Goal: Information Seeking & Learning: Learn about a topic

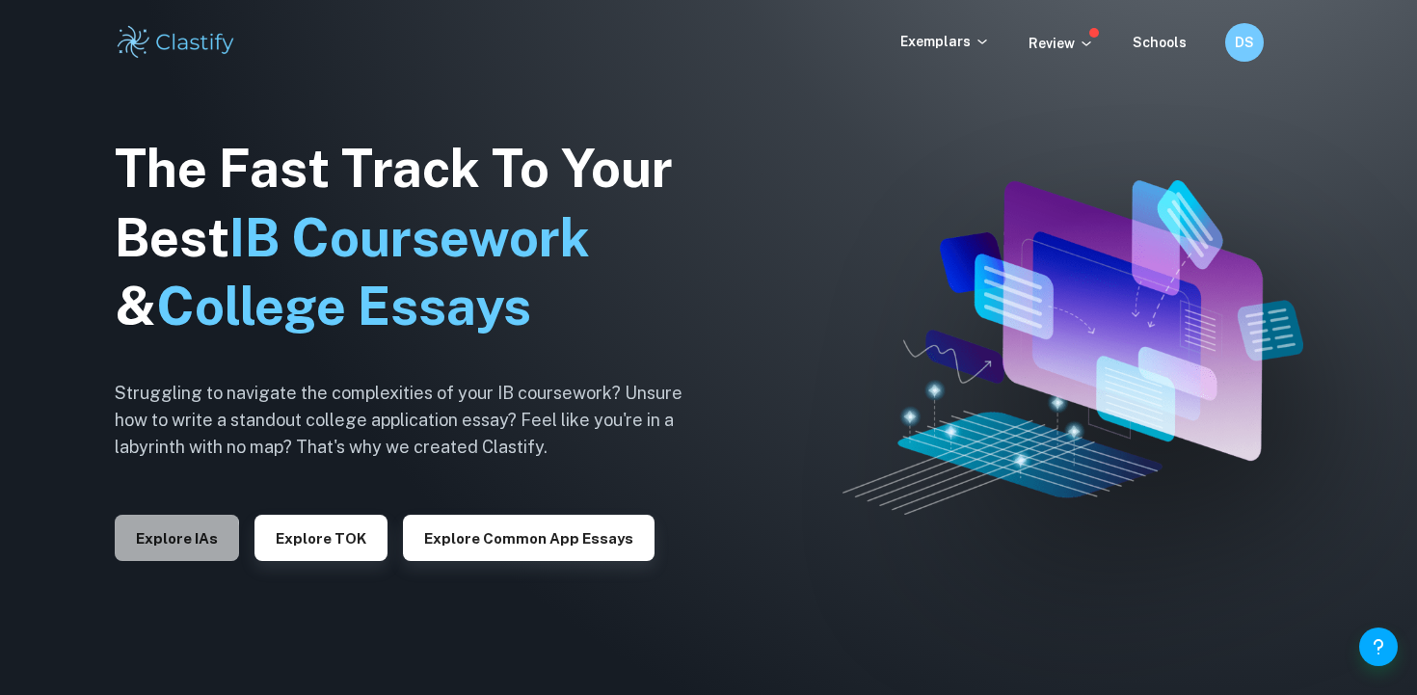
click at [133, 540] on button "Explore IAs" at bounding box center [177, 538] width 124 height 46
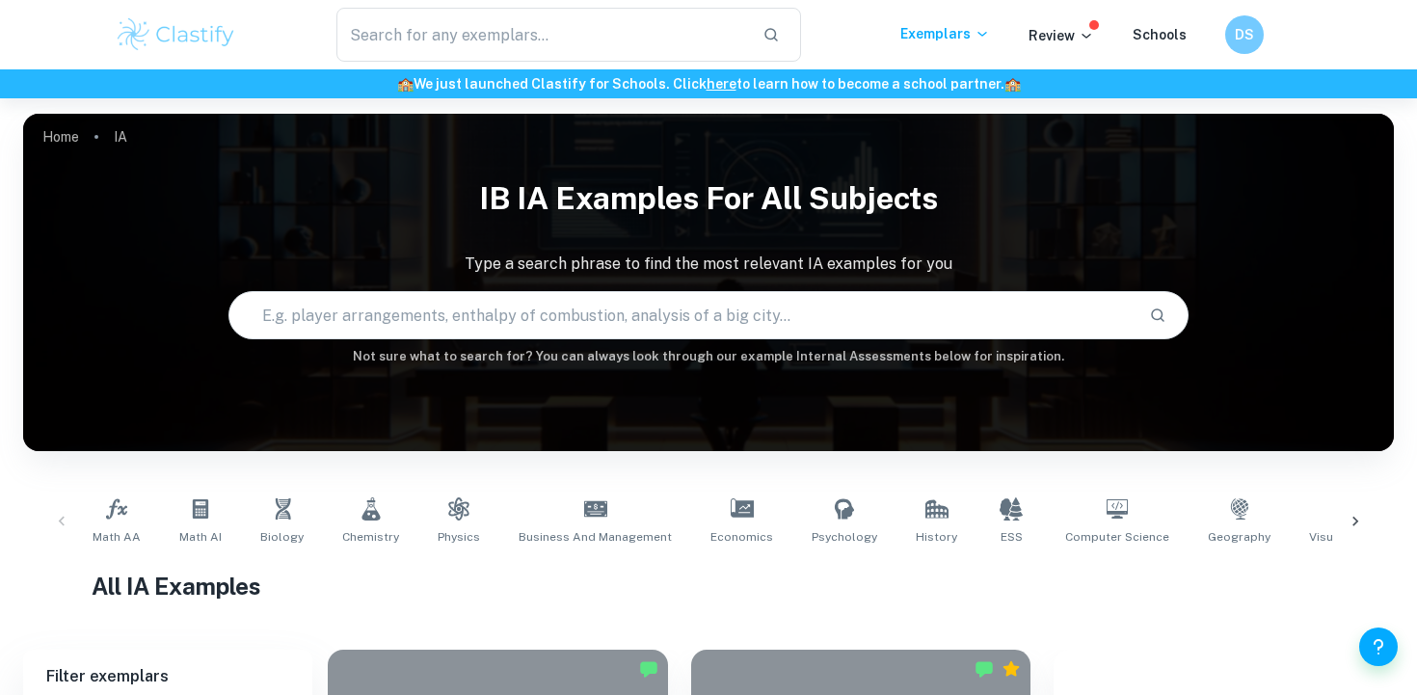
click at [449, 322] on input "text" at bounding box center [680, 315] width 903 height 54
type input "activ"
click at [369, 516] on icon at bounding box center [370, 508] width 23 height 23
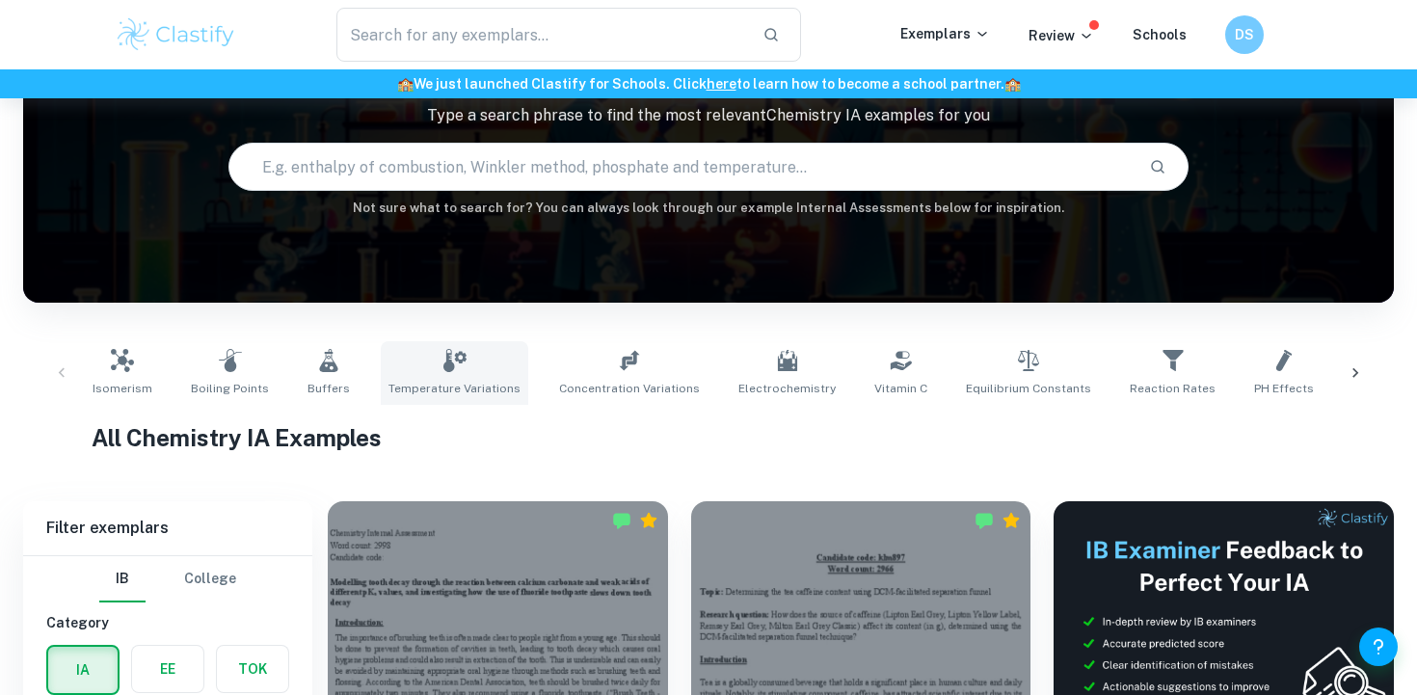
scroll to position [172, 0]
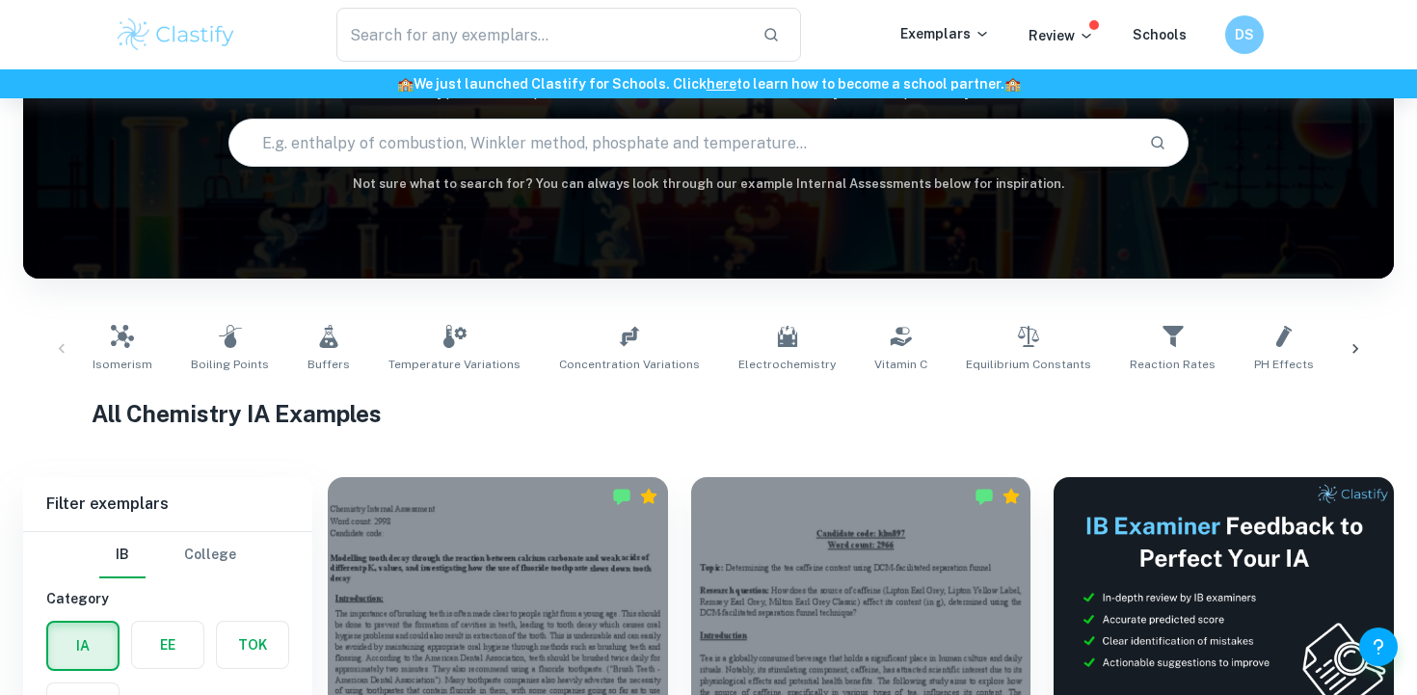
click at [388, 140] on input "text" at bounding box center [680, 143] width 903 height 54
type input "activation energy"
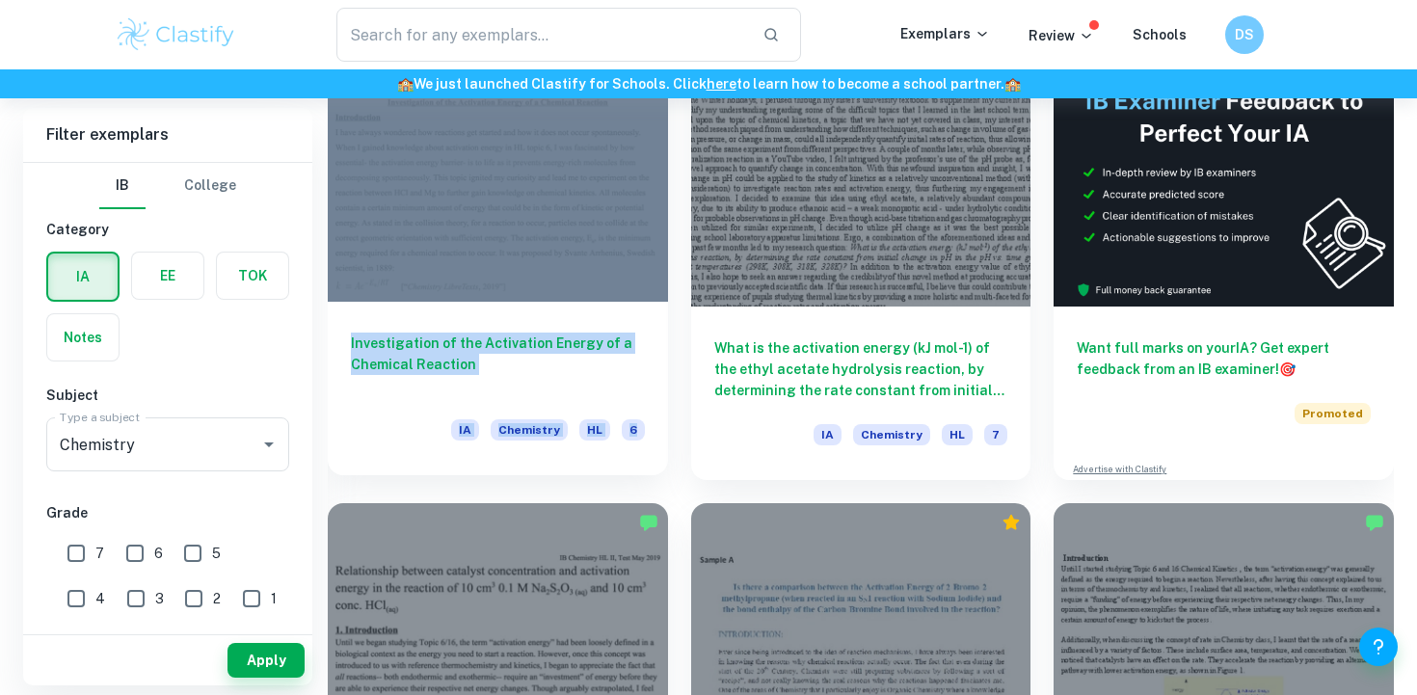
scroll to position [612, 0]
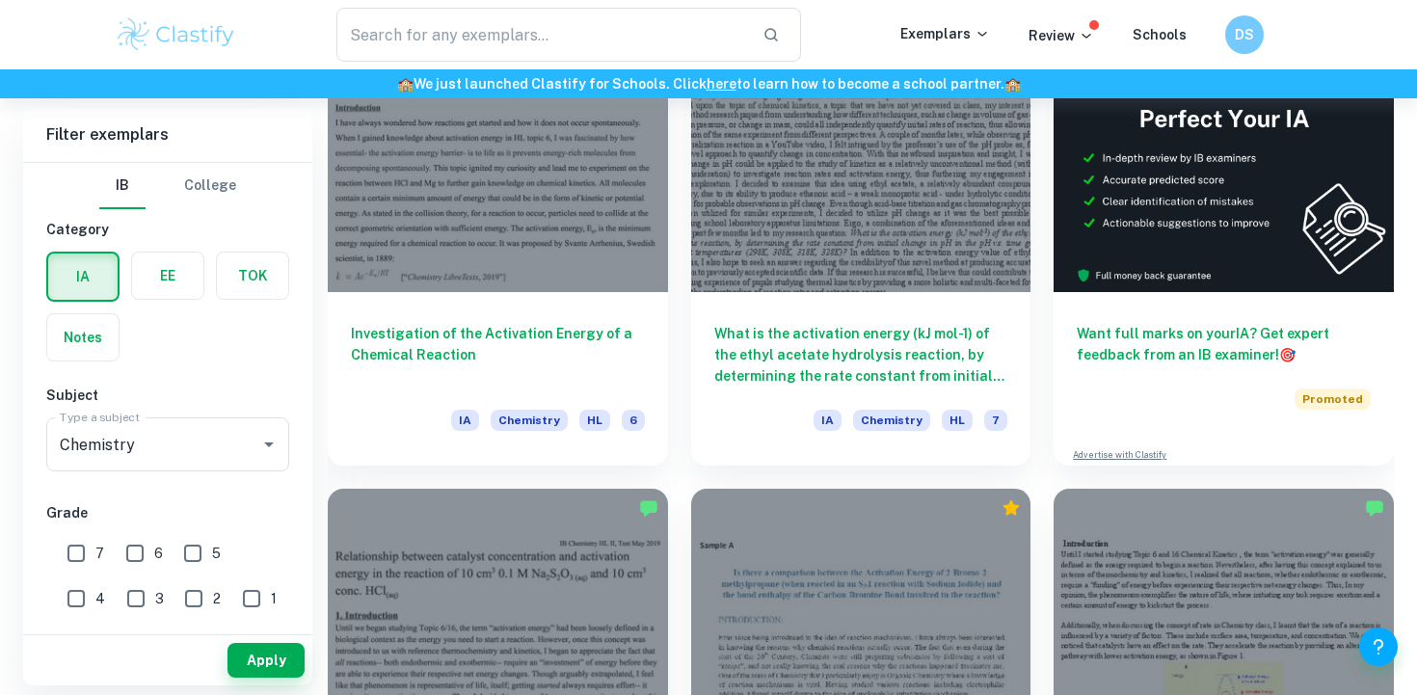
click at [671, 439] on div "What is the activation energy (kJ mol-1) of the ethyl acetate hydrolysis reacti…" at bounding box center [849, 239] width 363 height 451
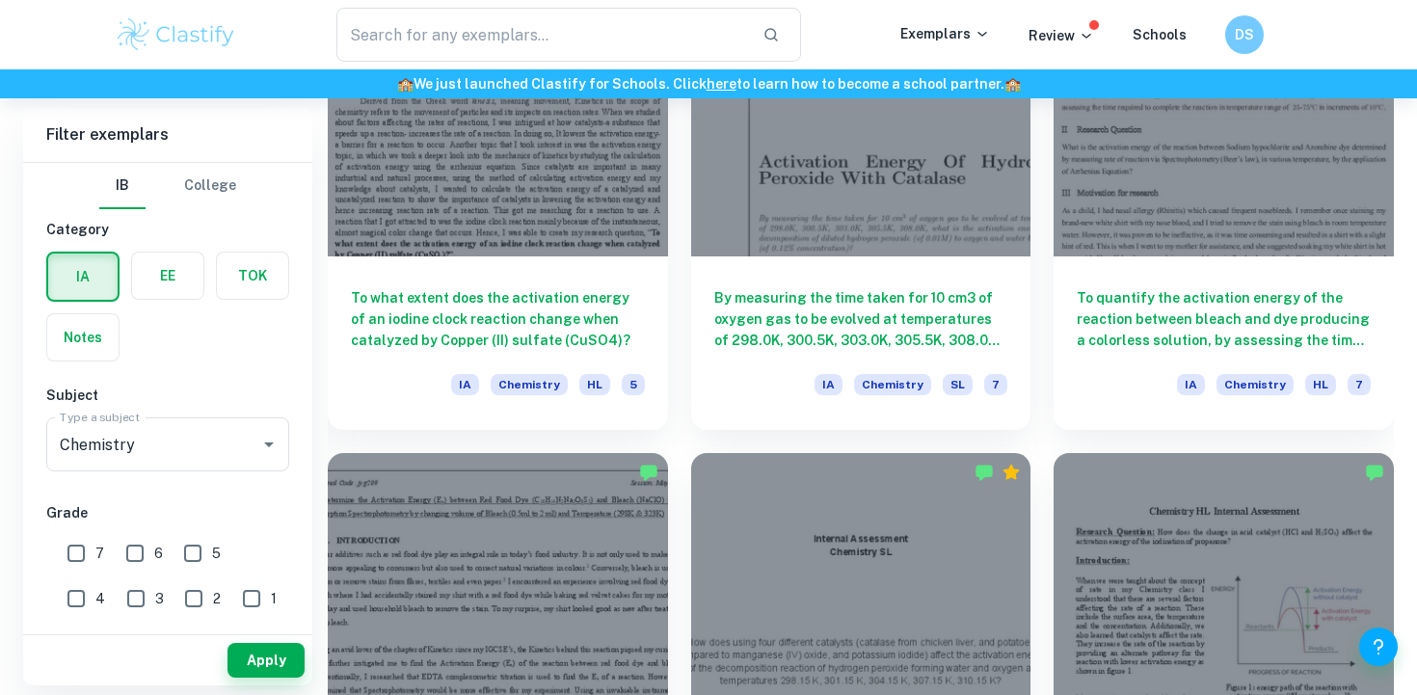
scroll to position [2454, 0]
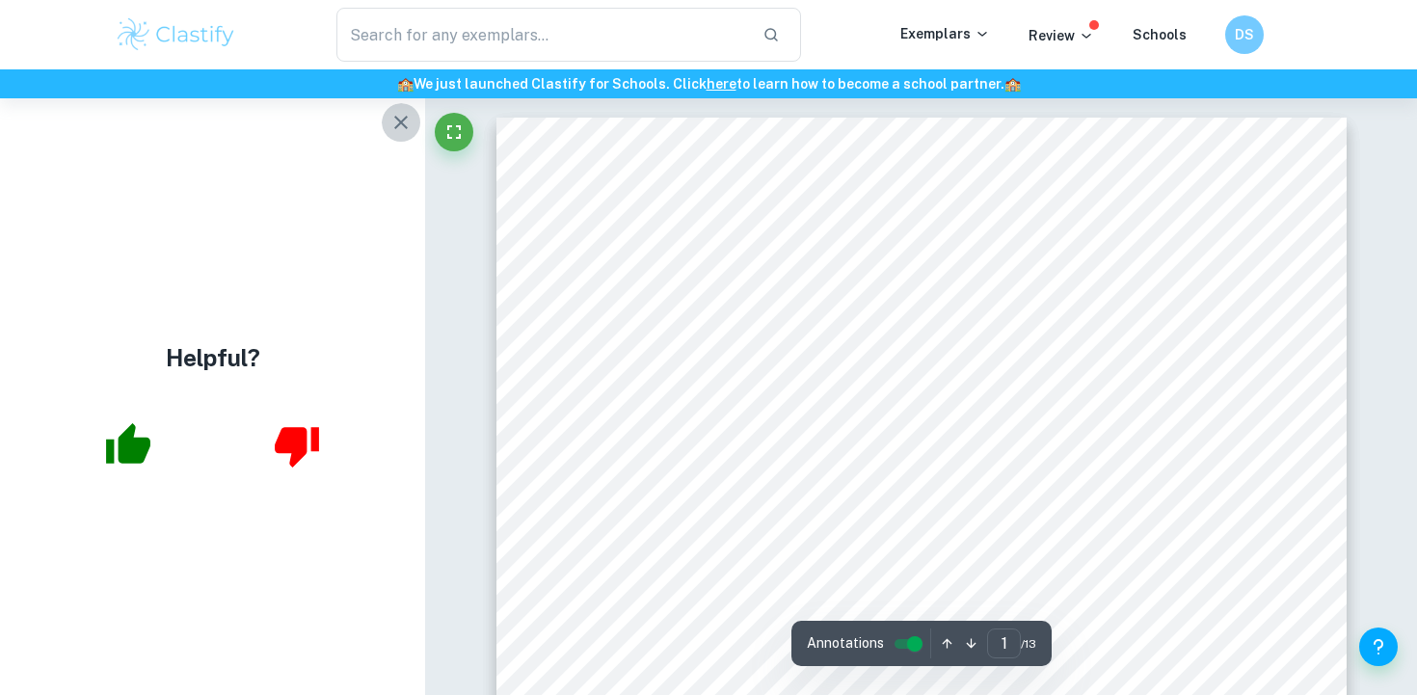
click at [385, 120] on button "button" at bounding box center [401, 122] width 39 height 39
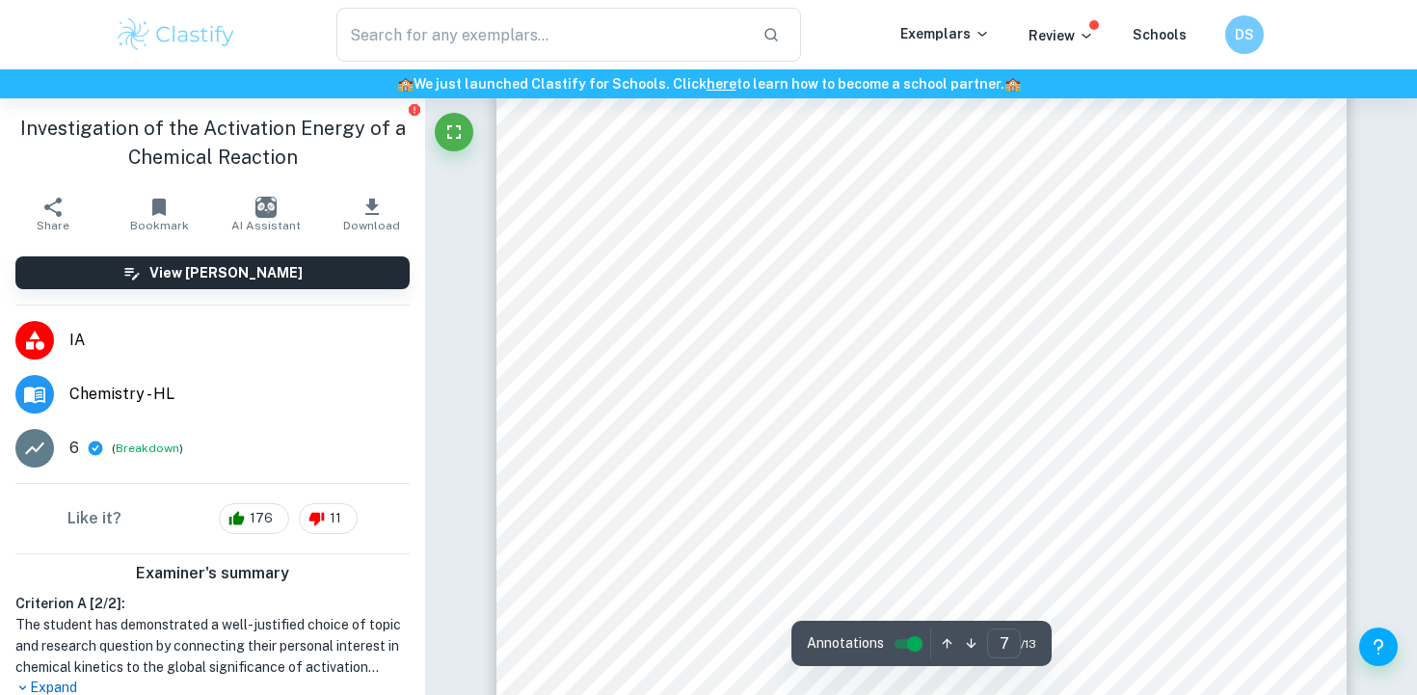
scroll to position [7268, 0]
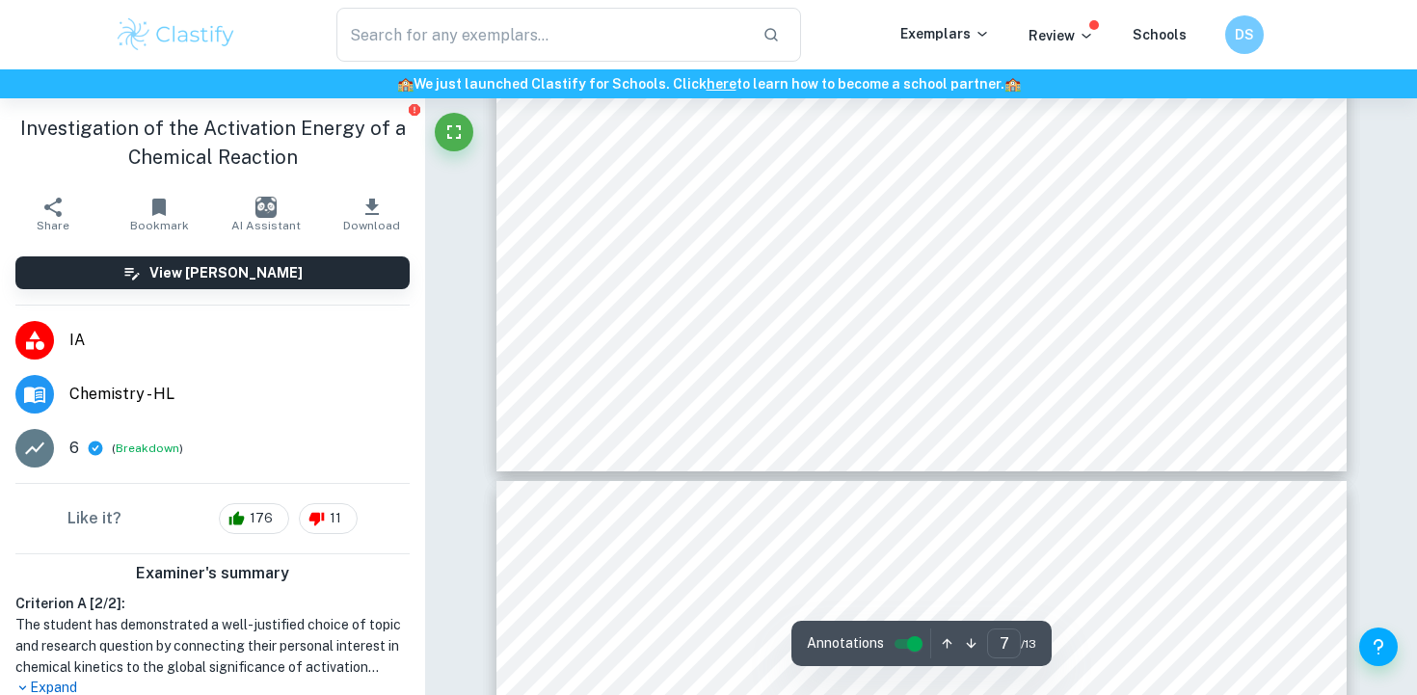
type input "8"
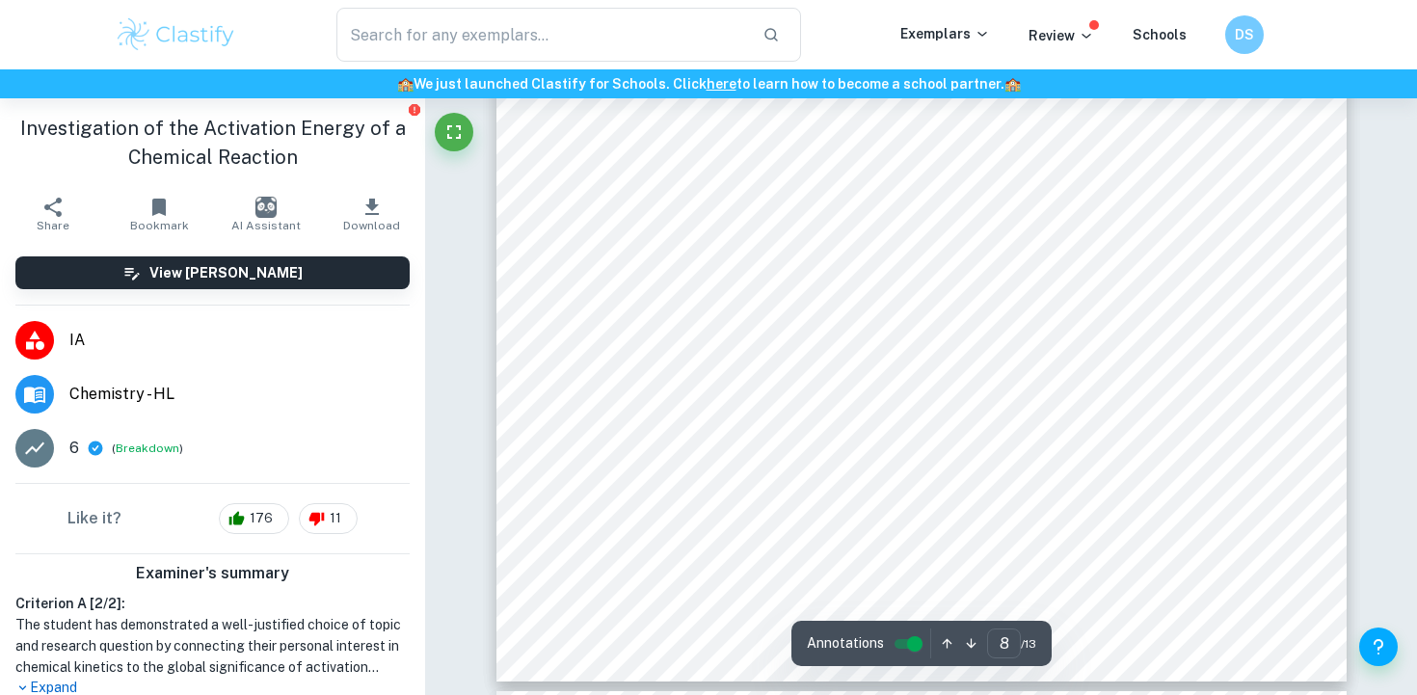
scroll to position [8448, 0]
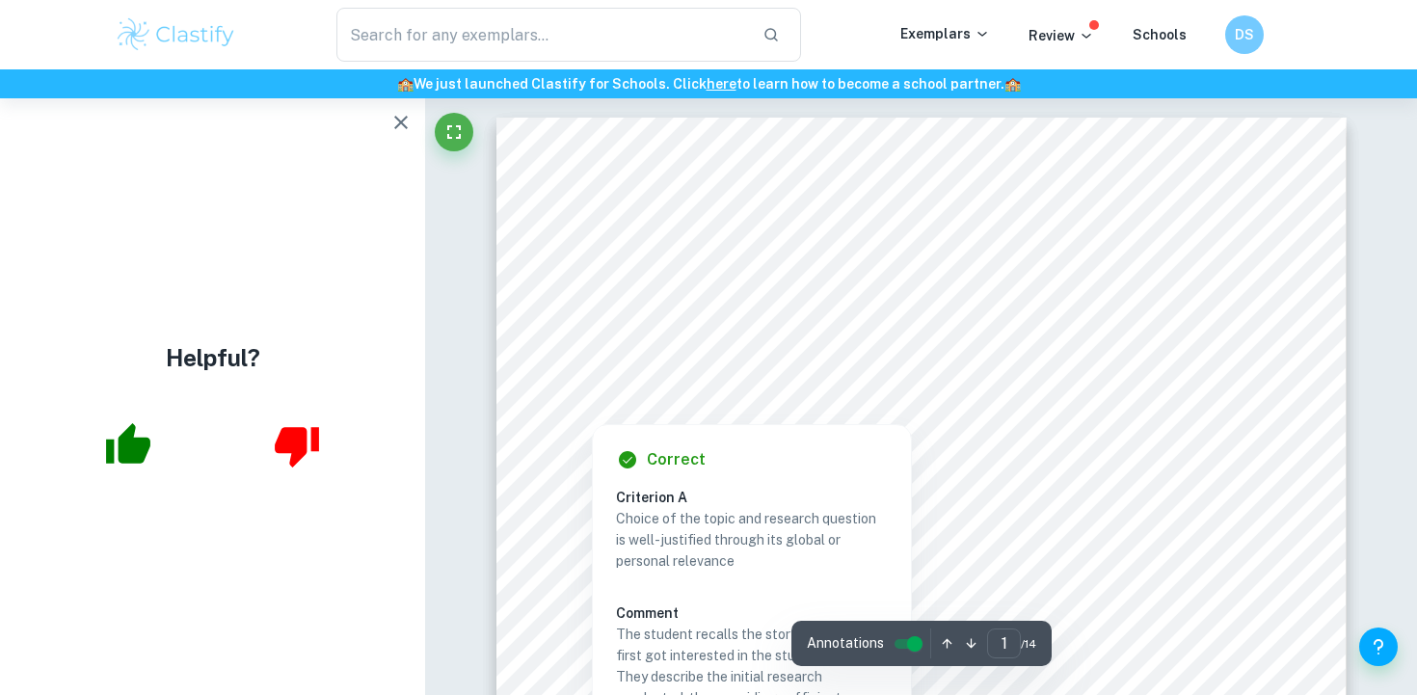
click at [390, 124] on icon "button" at bounding box center [400, 122] width 23 height 23
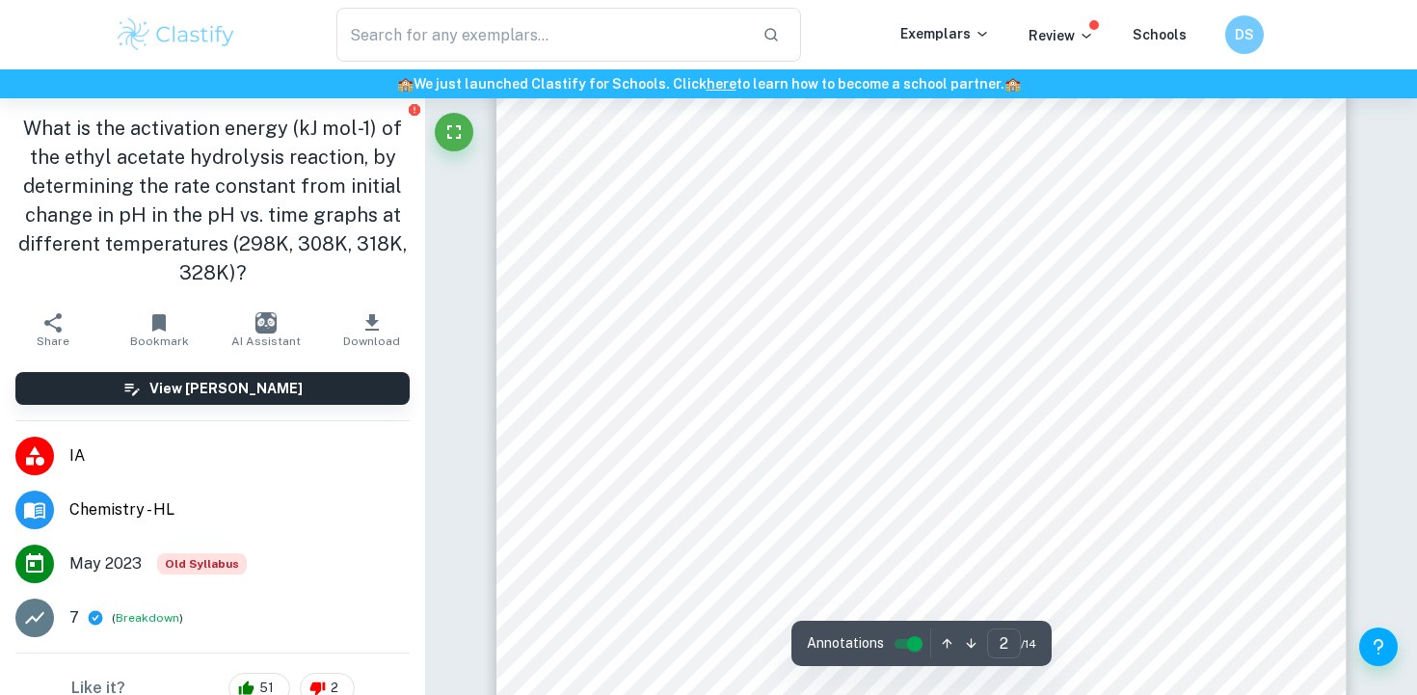
scroll to position [1410, 0]
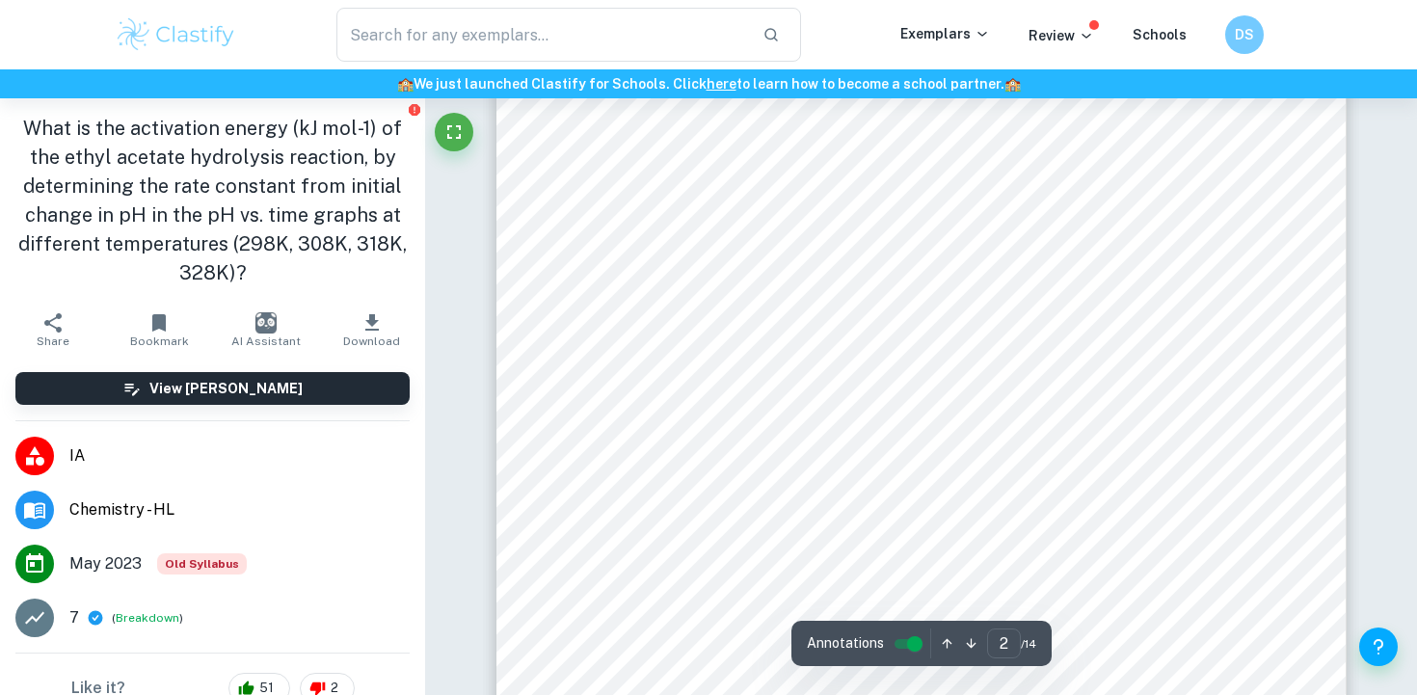
scroll to position [1855, 0]
click at [543, 270] on span "forecast that the activation energy value for the uncatalyzed hydrolysis of eth…" at bounding box center [957, 278] width 871 height 17
click at [500, 165] on div "The activation energy of a reaction is the minimum amount of free energy (expre…" at bounding box center [921, 212] width 850 height 1202
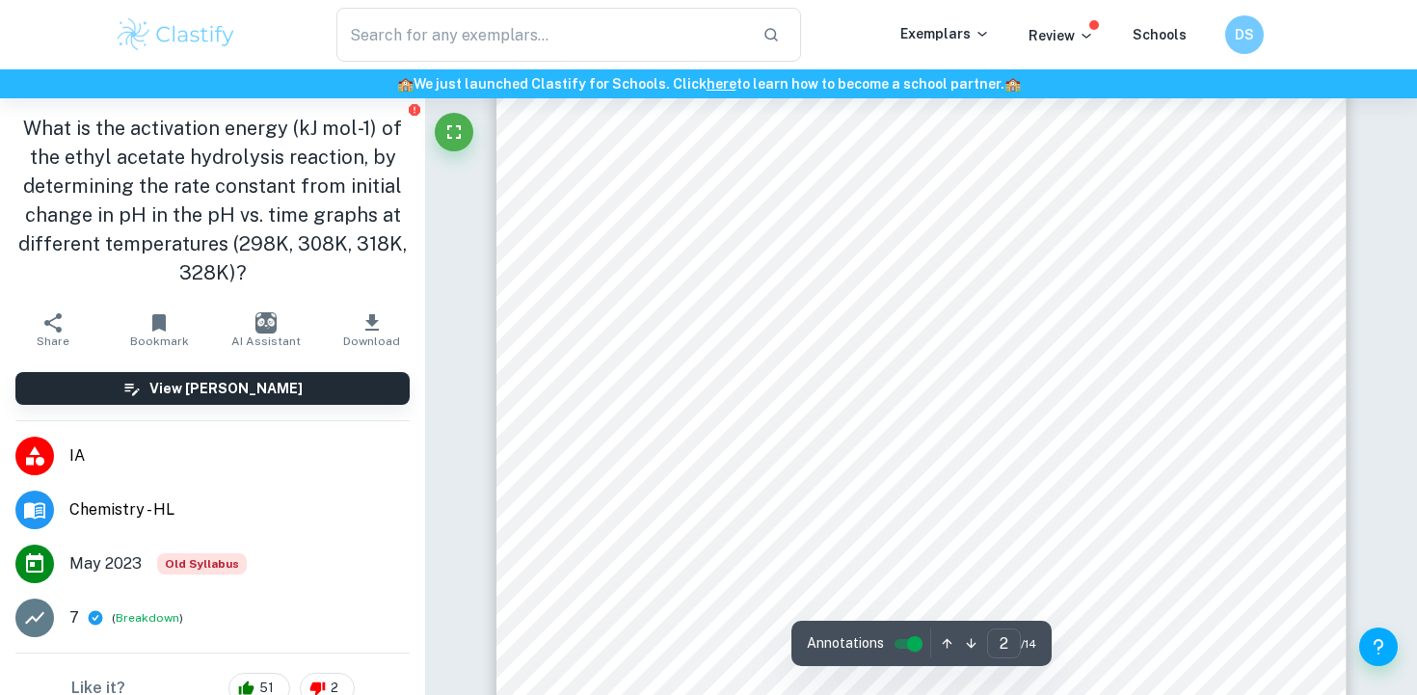
scroll to position [1736, 0]
click at [596, 354] on span "pH per unit time). In this preliminary data, the increase in the initial reacti…" at bounding box center [920, 357] width 796 height 17
click at [595, 302] on span "activation energy threshold), resulting in a greater magnitude of successful co…" at bounding box center [920, 298] width 796 height 17
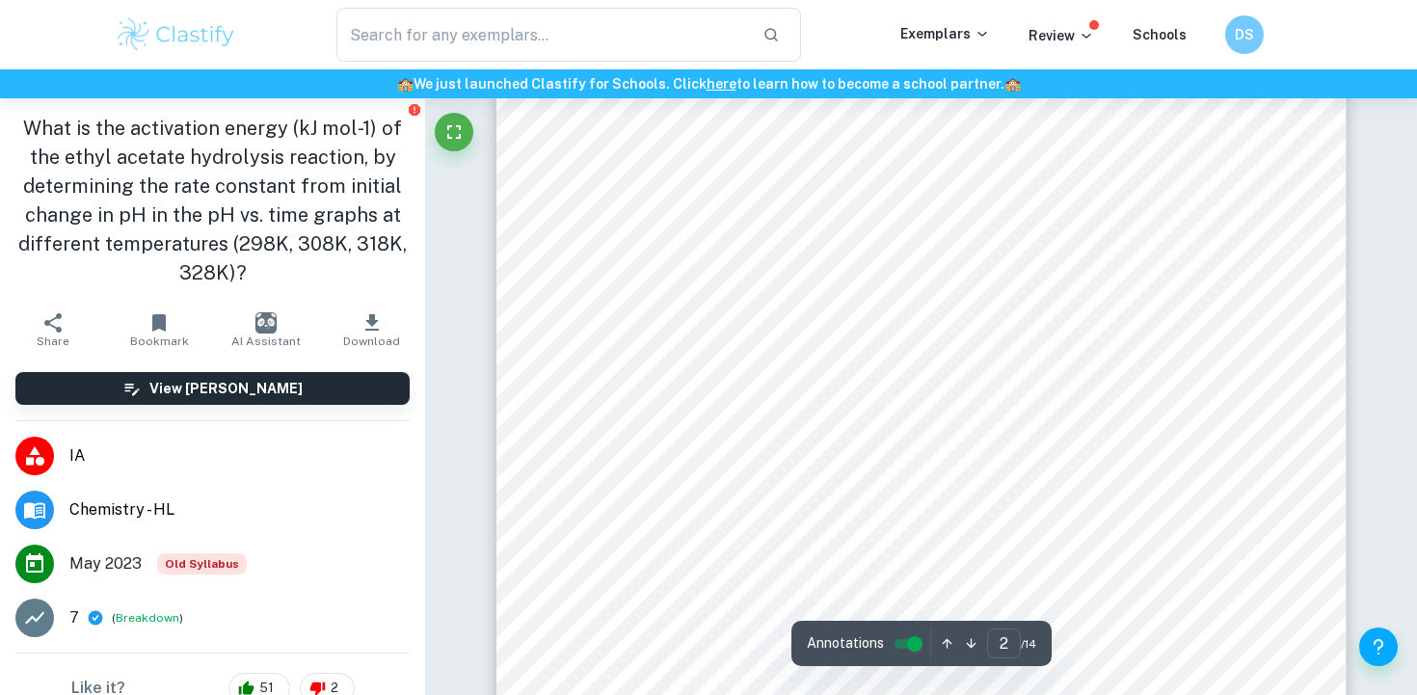
click at [595, 302] on span "activation energy threshold), resulting in a greater magnitude of successful co…" at bounding box center [920, 298] width 796 height 17
click at [582, 261] on span "would increase accordingly because it would increase the average kinetic energy…" at bounding box center [919, 259] width 795 height 17
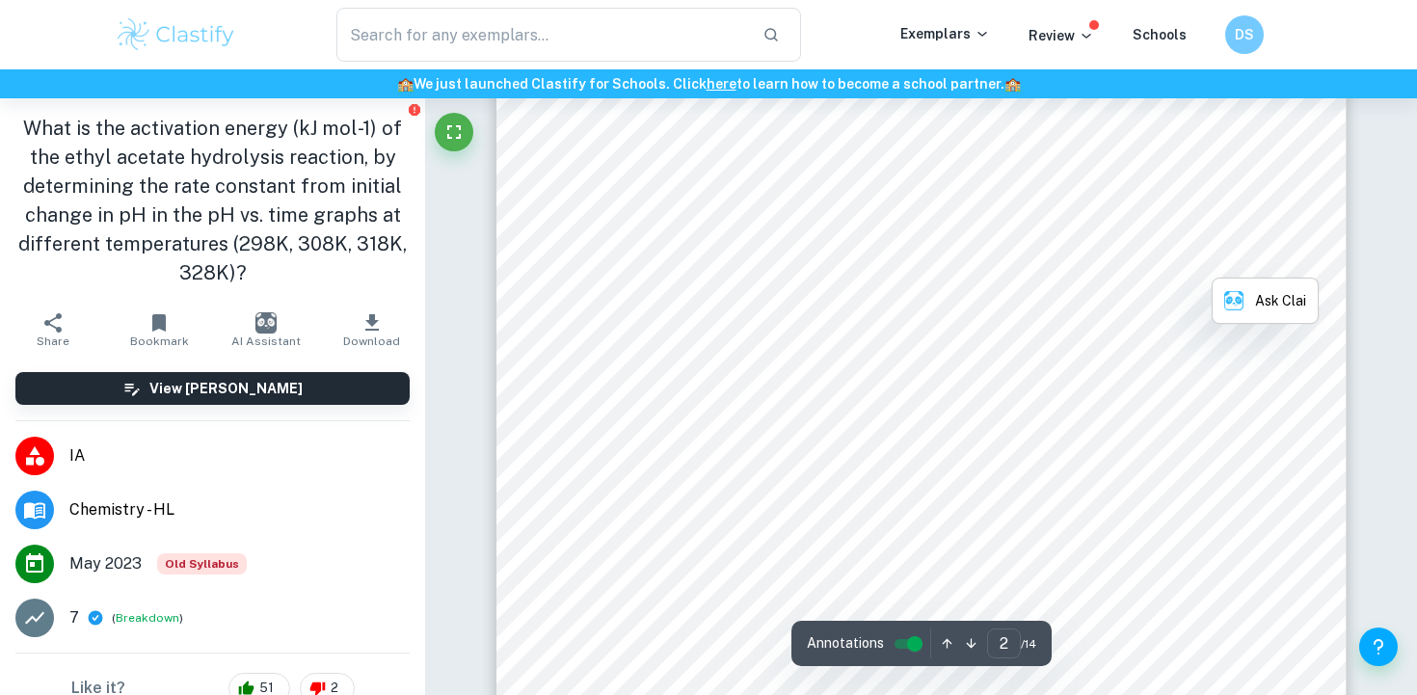
click at [559, 349] on span "pH per unit time). In this preliminary data, the increase in the initial reacti…" at bounding box center [920, 357] width 796 height 17
click at [553, 304] on span "activation energy threshold), resulting in a greater magnitude of successful co…" at bounding box center [920, 298] width 796 height 17
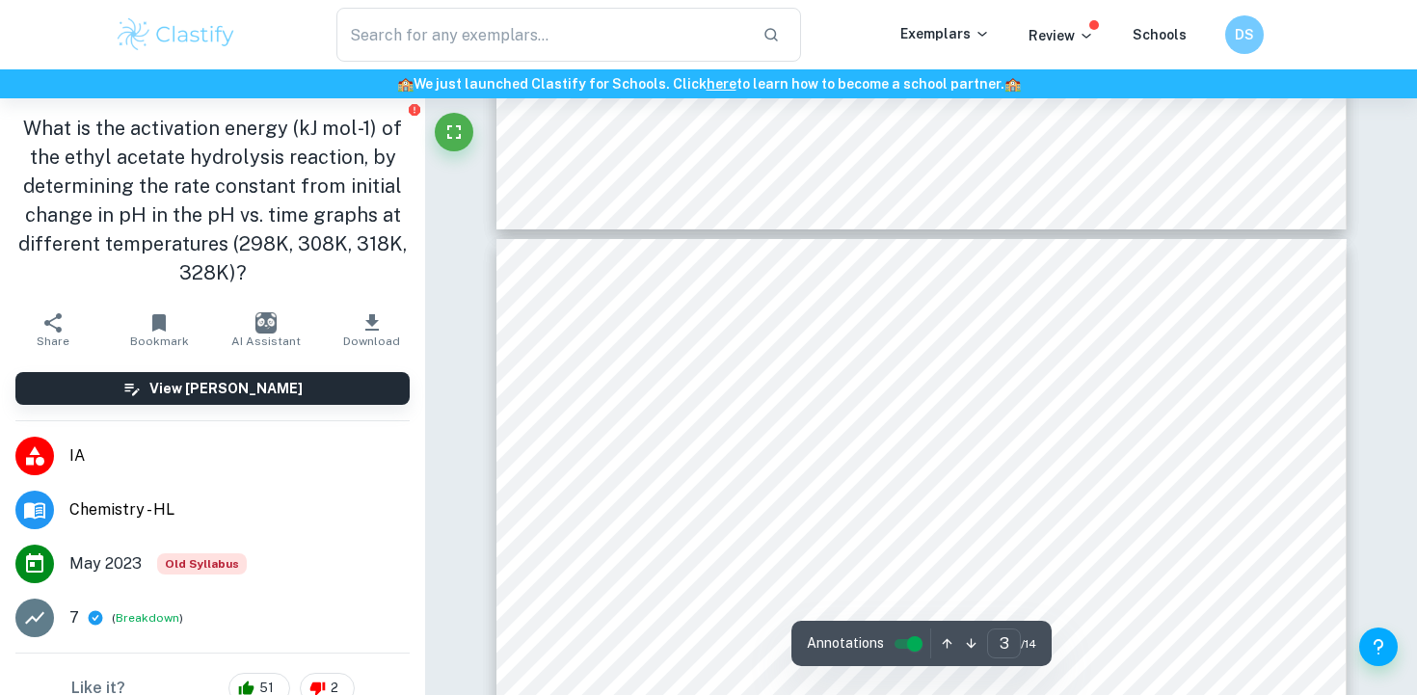
scroll to position [2451, 0]
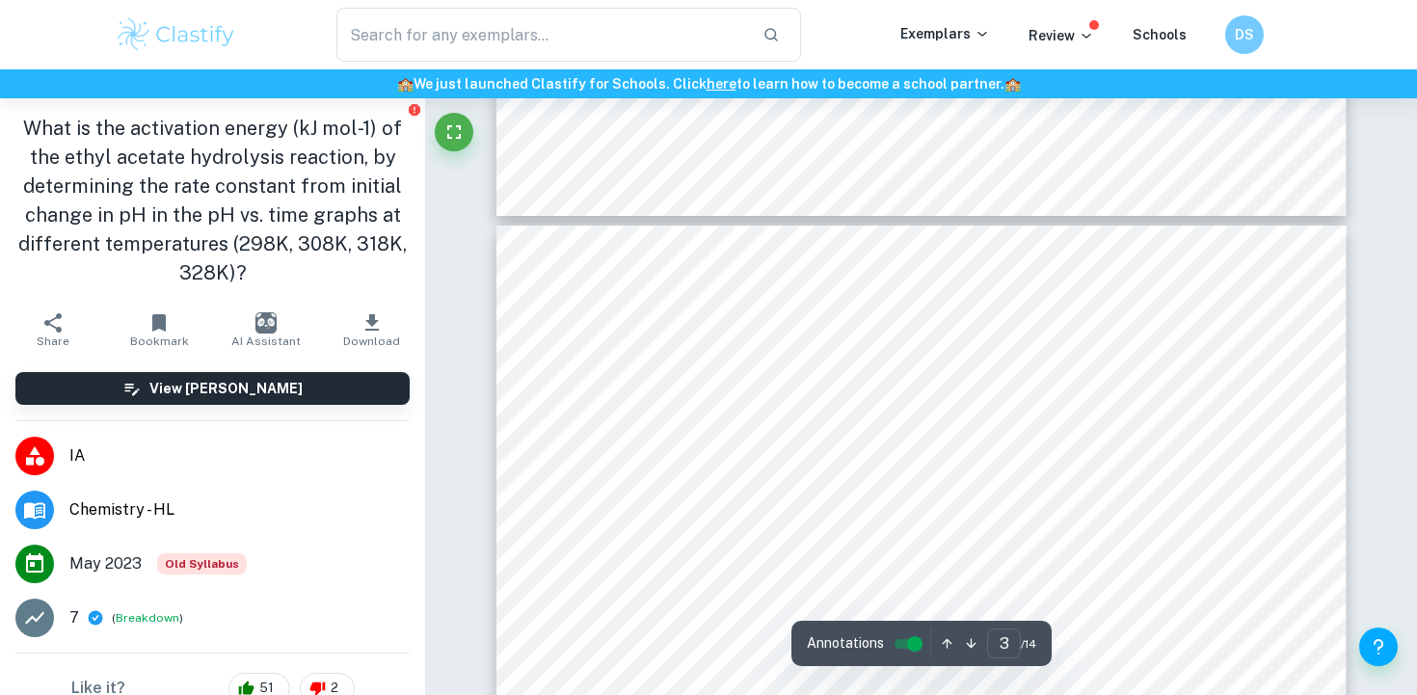
click at [572, 301] on span "Volume of Reagents" at bounding box center [607, 302] width 137 height 17
click at [652, 534] on span "firmly secured using cotton and aluminium foil. The depth of the pH probe must …" at bounding box center [919, 538] width 795 height 17
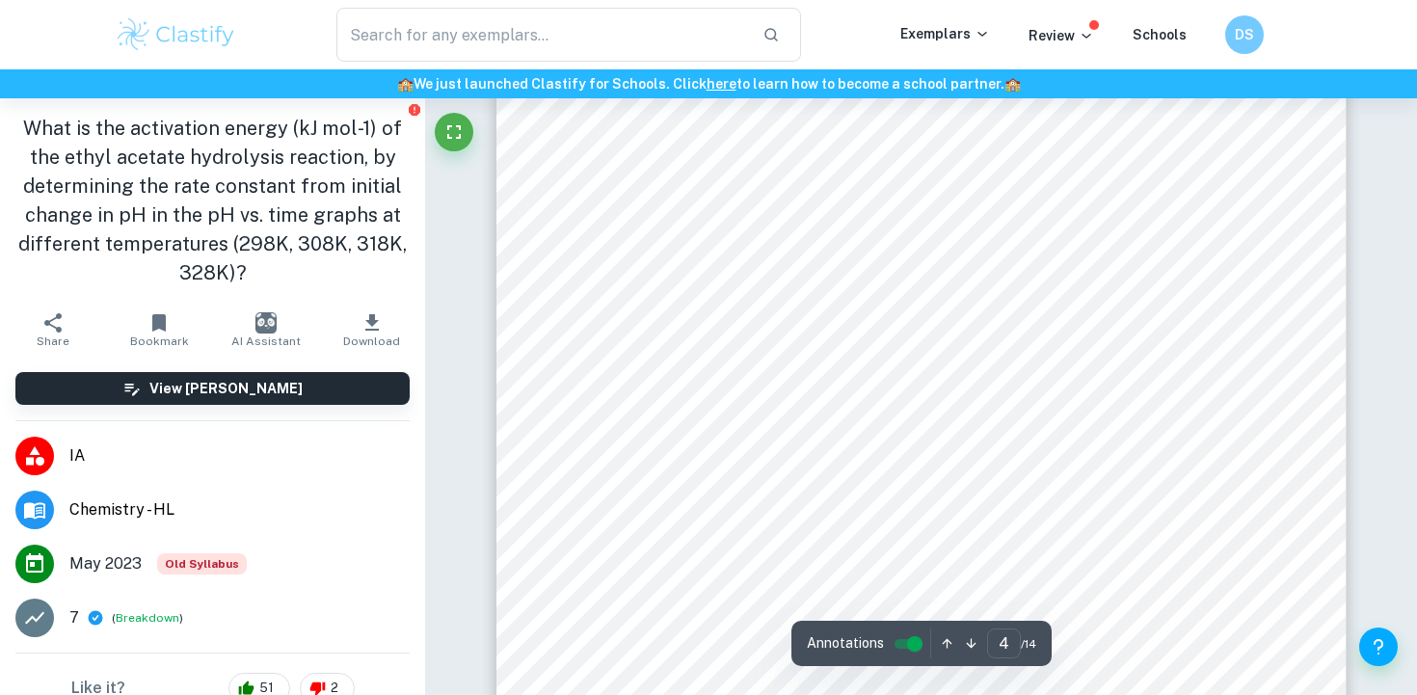
scroll to position [4025, 0]
click at [614, 364] on span "METHODLOGY:" at bounding box center [589, 372] width 134 height 17
click at [617, 337] on span "Test optimal depth of pH probe in the pear-shaped flask to ensure minimal fluct…" at bounding box center [895, 333] width 697 height 17
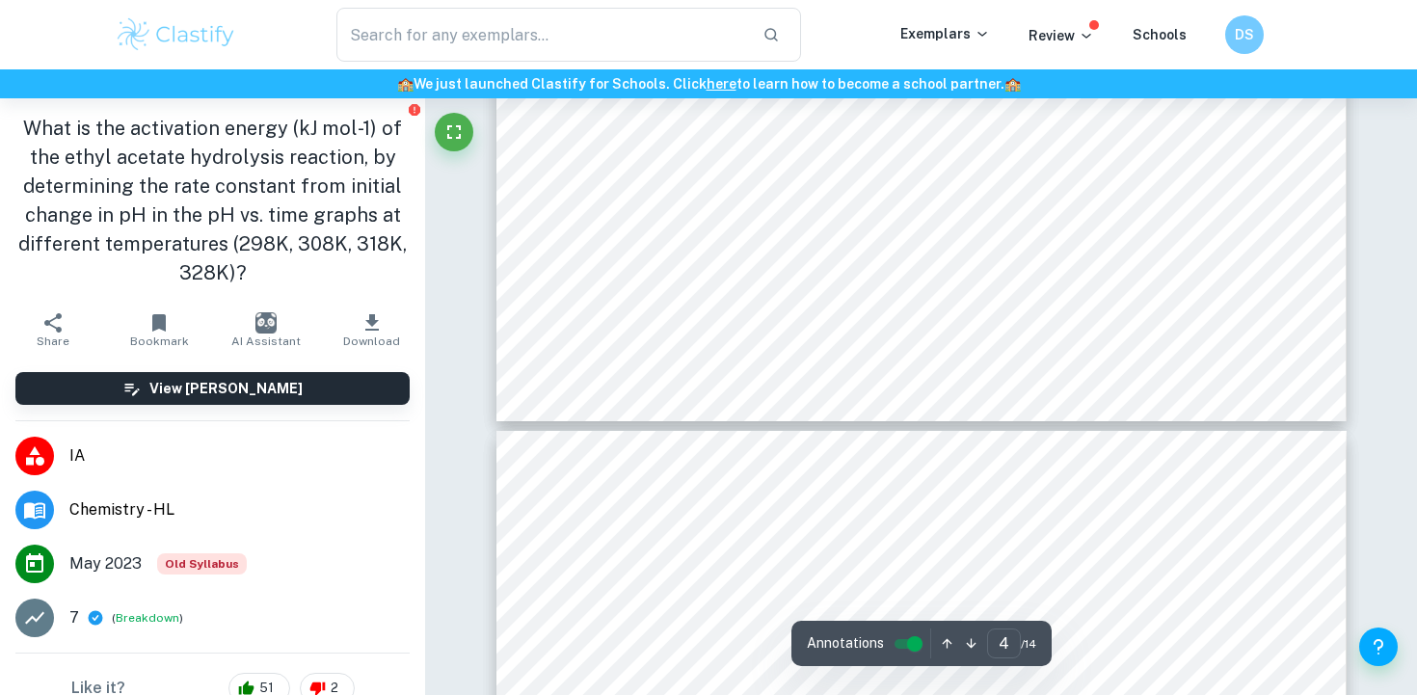
scroll to position [4671, 0]
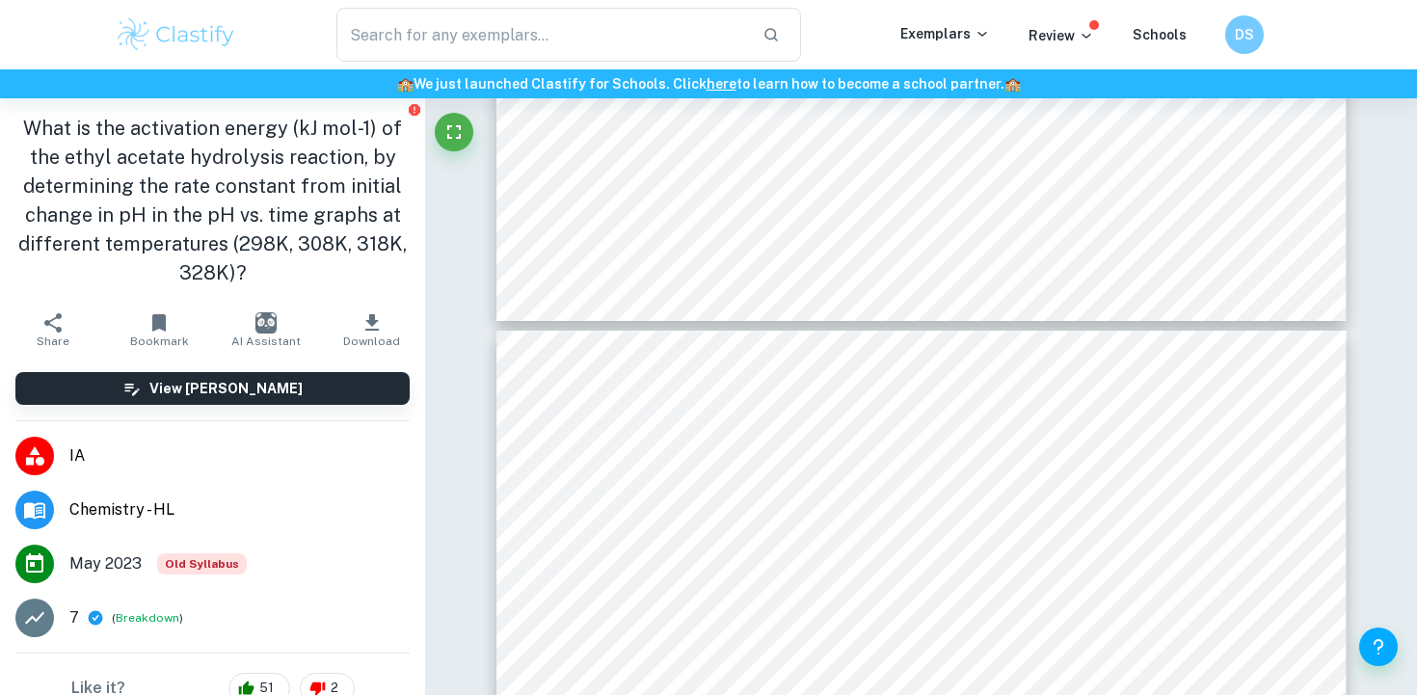
type input "5"
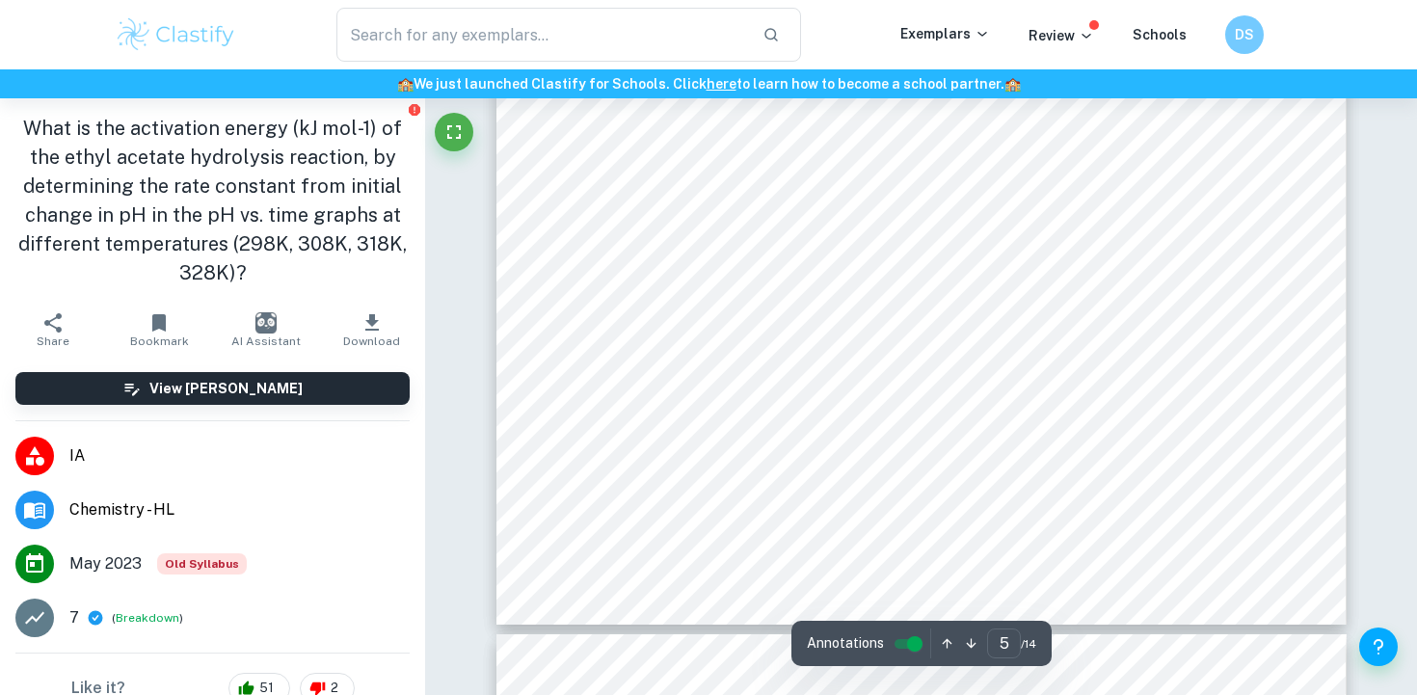
scroll to position [5840, 0]
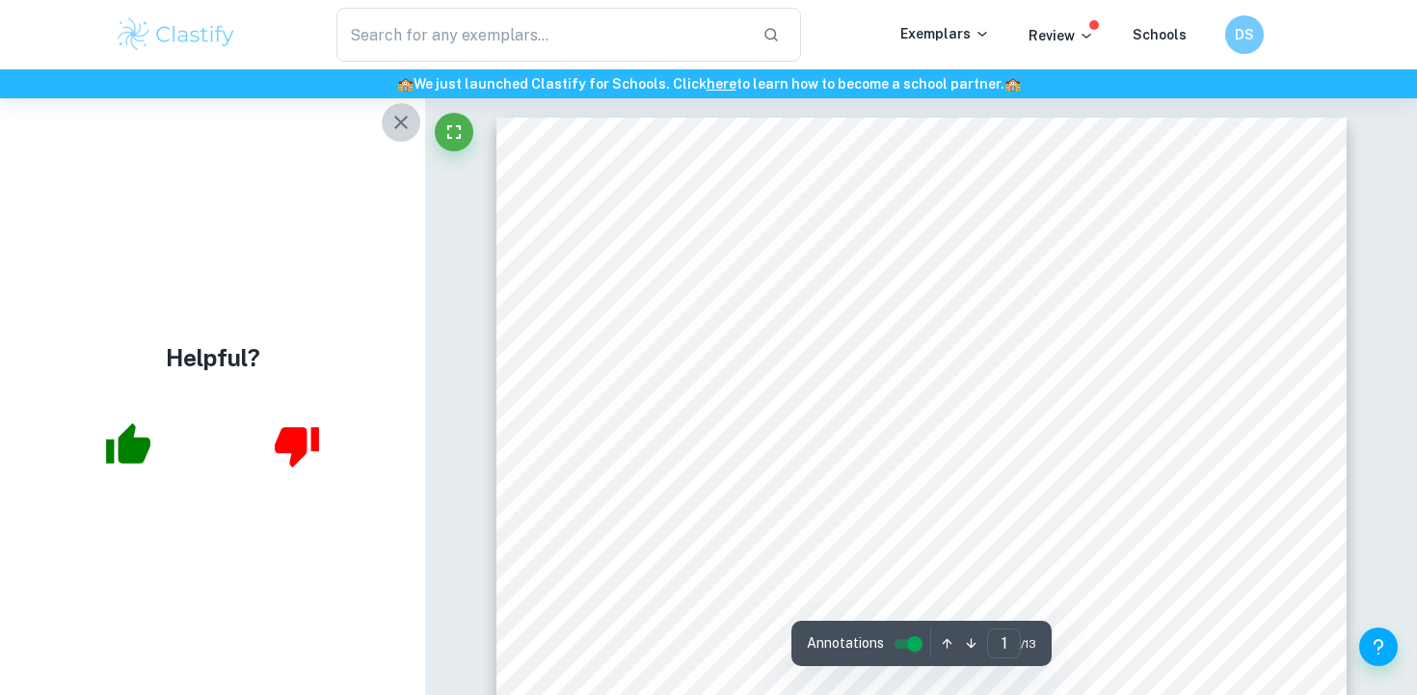
click at [391, 122] on icon "button" at bounding box center [400, 122] width 23 height 23
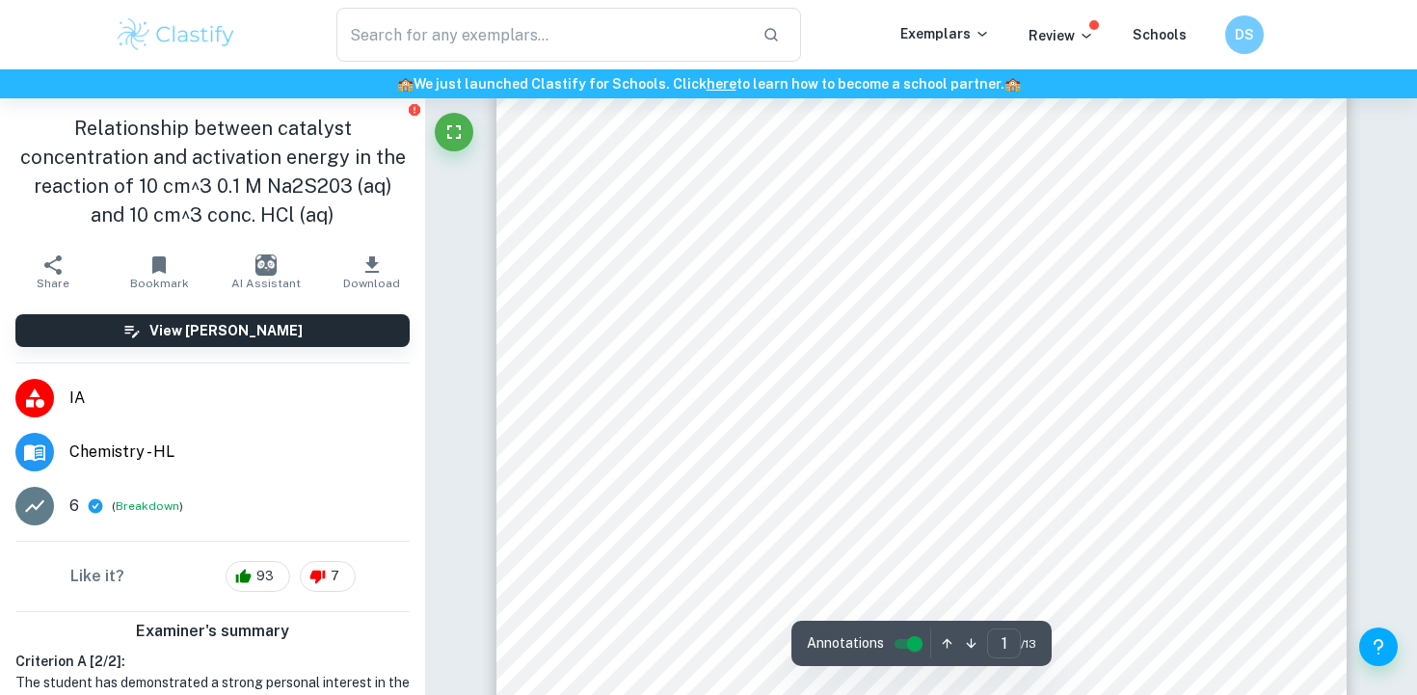
scroll to position [326, 0]
click at [533, 195] on div "I B C h e m i s t r y H L H U , T e s t M a y 2 0 1 9 R e l a t i o n s h i p b…" at bounding box center [921, 341] width 850 height 1099
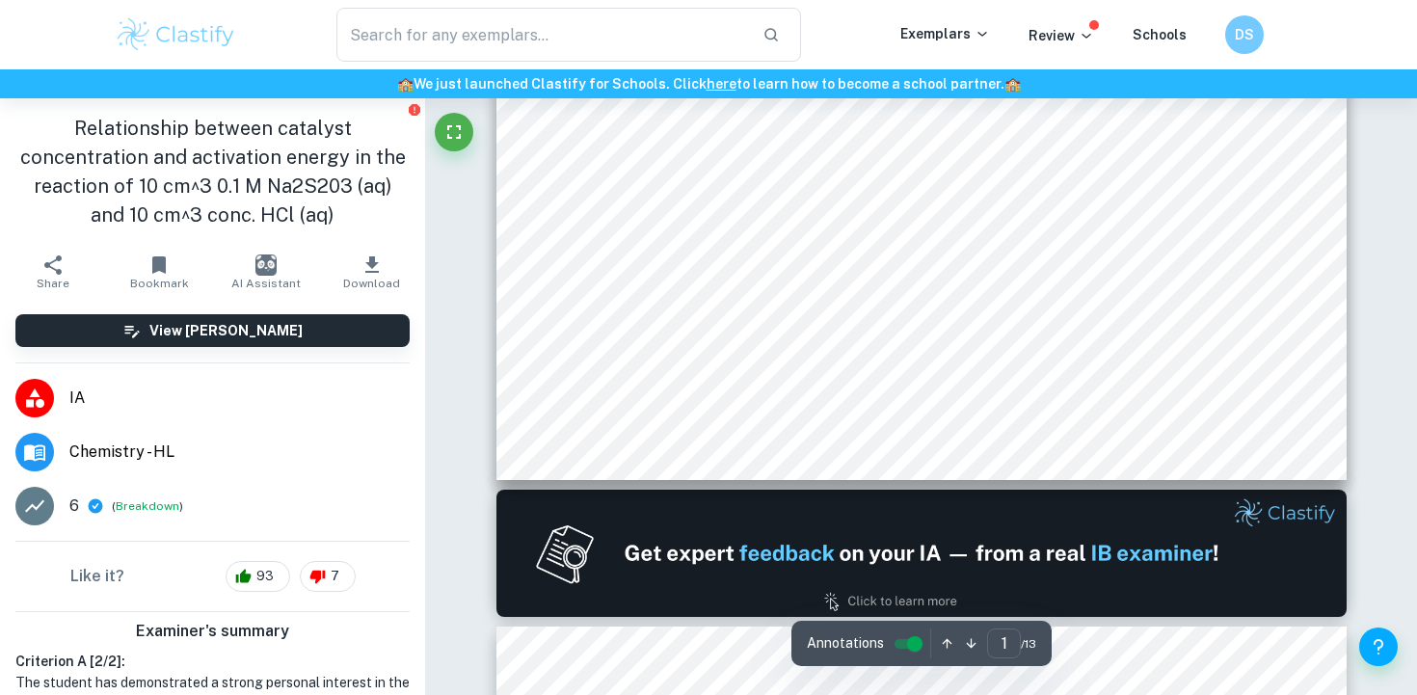
scroll to position [769, 0]
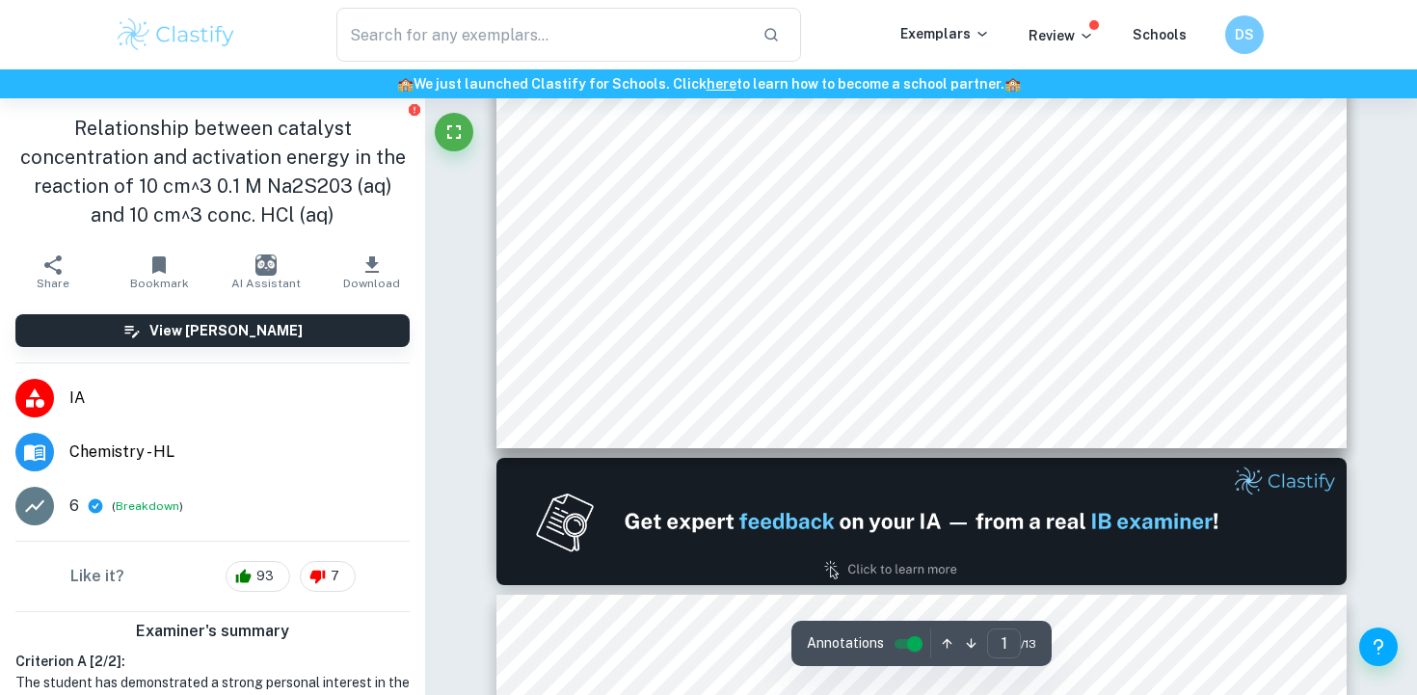
click at [604, 244] on span "s" at bounding box center [608, 251] width 10 height 15
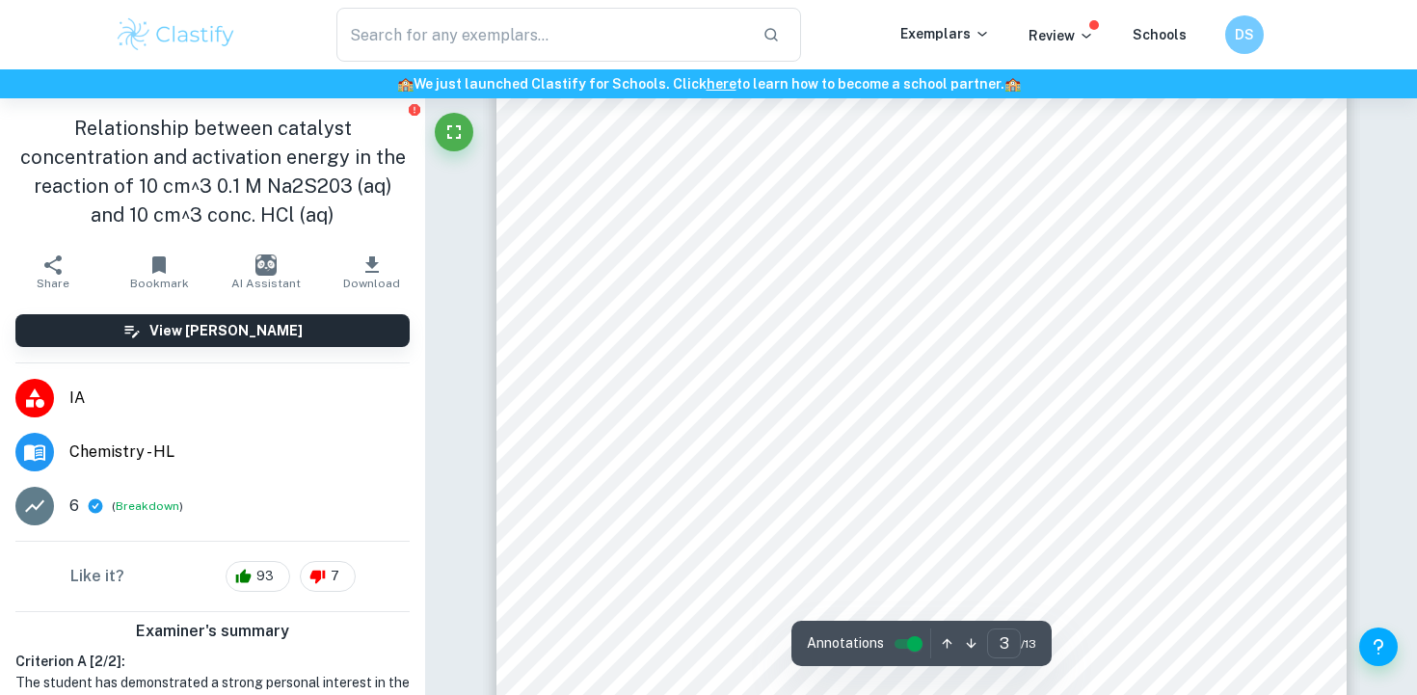
scroll to position [2589, 0]
click at [559, 200] on div "2 . P r e p a r e 8 00 c m ’ 0 . 1 M N a , S , O , s o l u t i o n a . I n a 1 …" at bounding box center [921, 420] width 850 height 1099
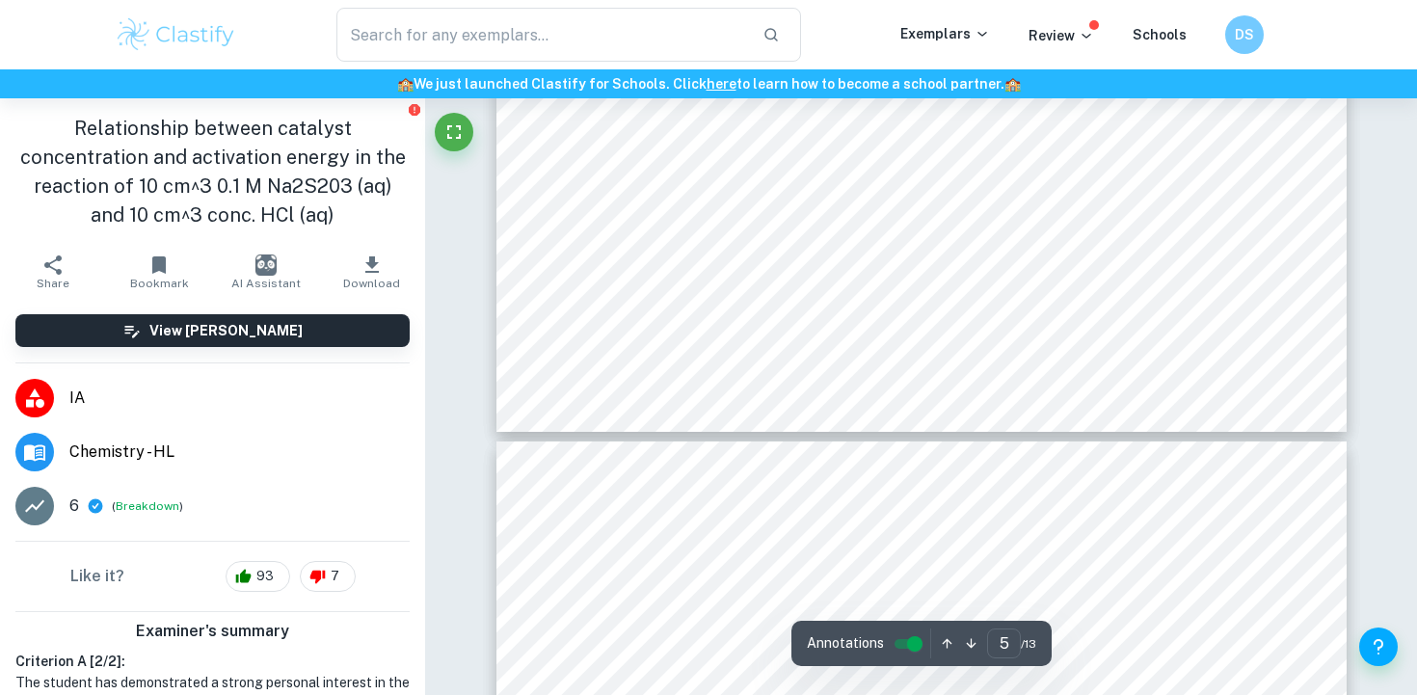
click at [644, 252] on span "." at bounding box center [640, 244] width 10 height 15
click at [665, 249] on span "a" at bounding box center [665, 244] width 10 height 15
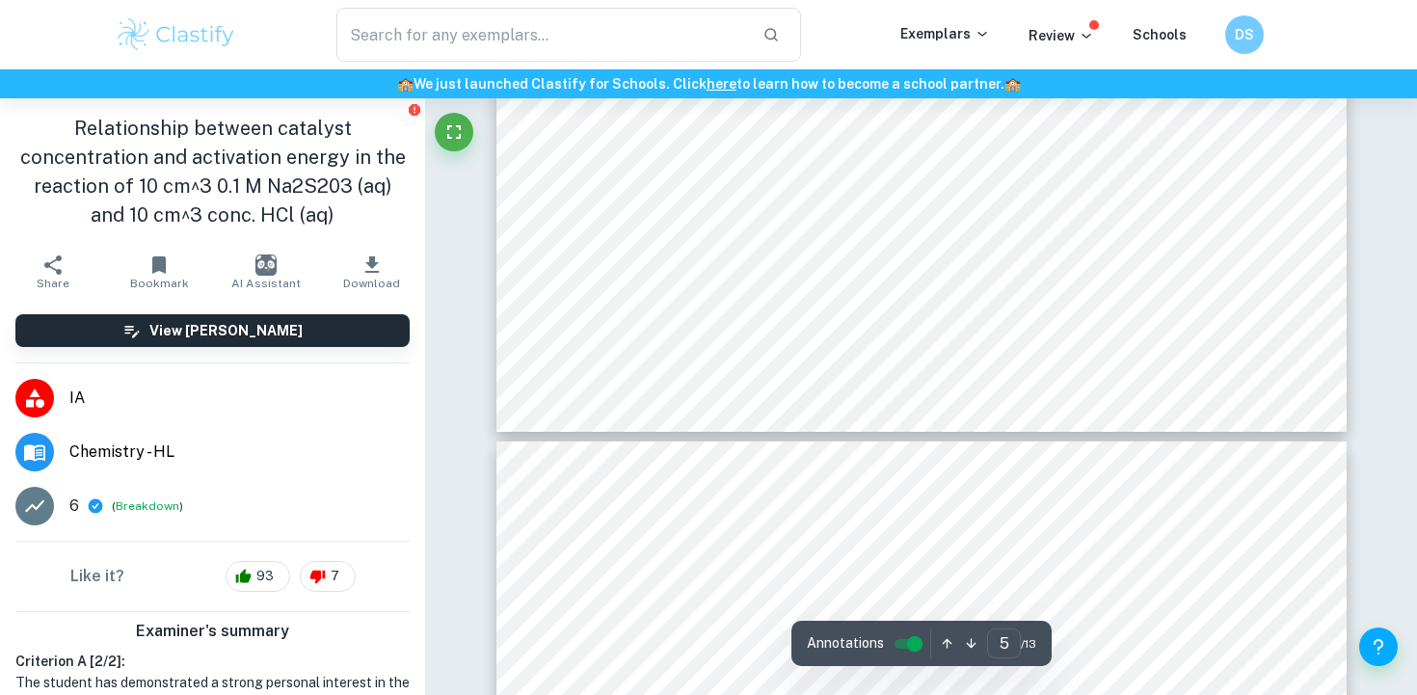
click at [665, 249] on span "a" at bounding box center [665, 244] width 10 height 15
click at [644, 240] on span "." at bounding box center [640, 244] width 10 height 15
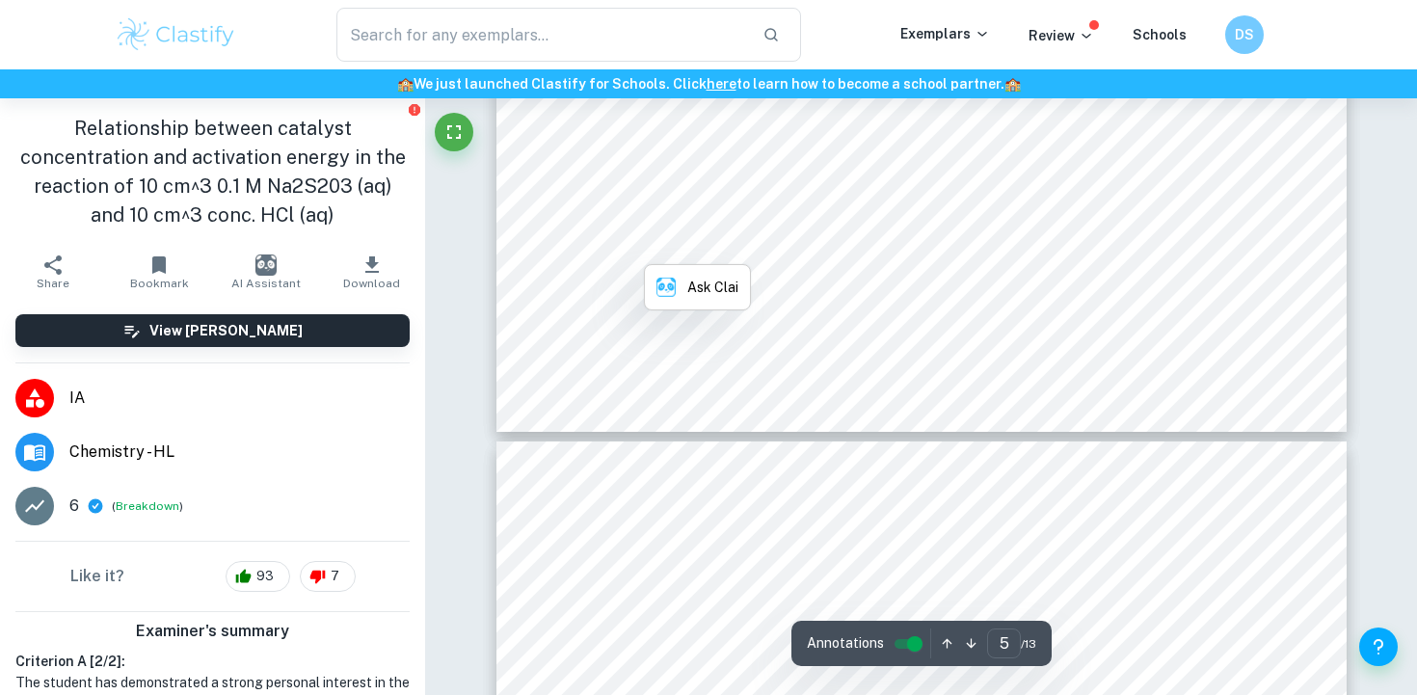
click at [661, 243] on span "a" at bounding box center [665, 244] width 10 height 15
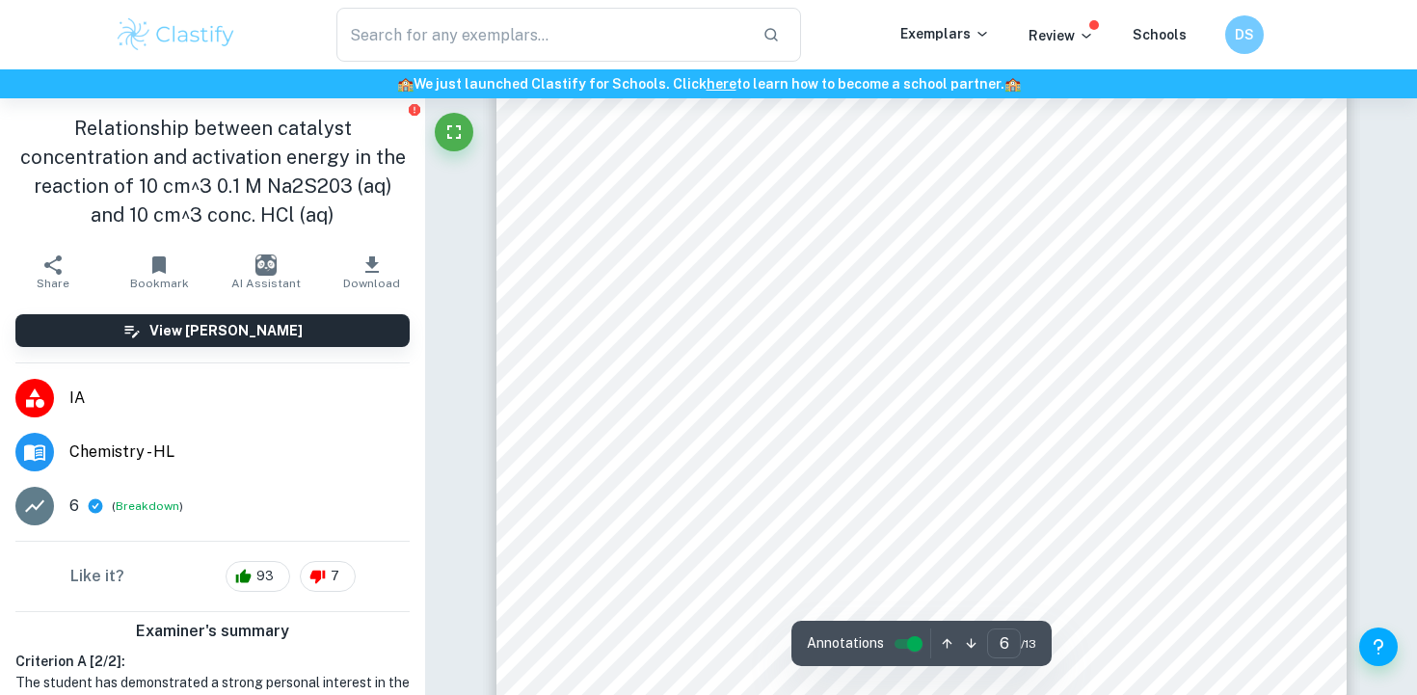
scroll to position [5914, 0]
click at [670, 263] on span "o" at bounding box center [675, 270] width 10 height 15
click at [635, 274] on span "i" at bounding box center [632, 270] width 10 height 15
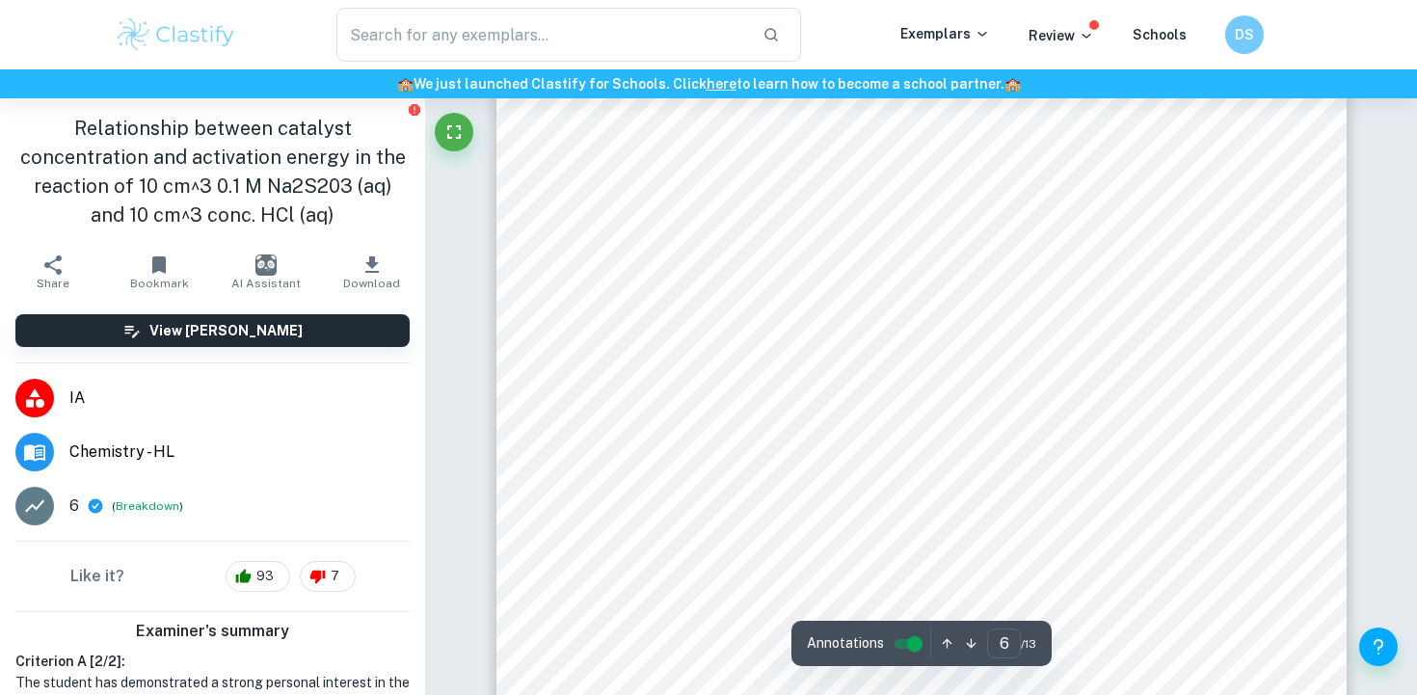
click at [635, 236] on span "," at bounding box center [637, 240] width 10 height 15
click at [606, 237] on span "N" at bounding box center [608, 240] width 10 height 15
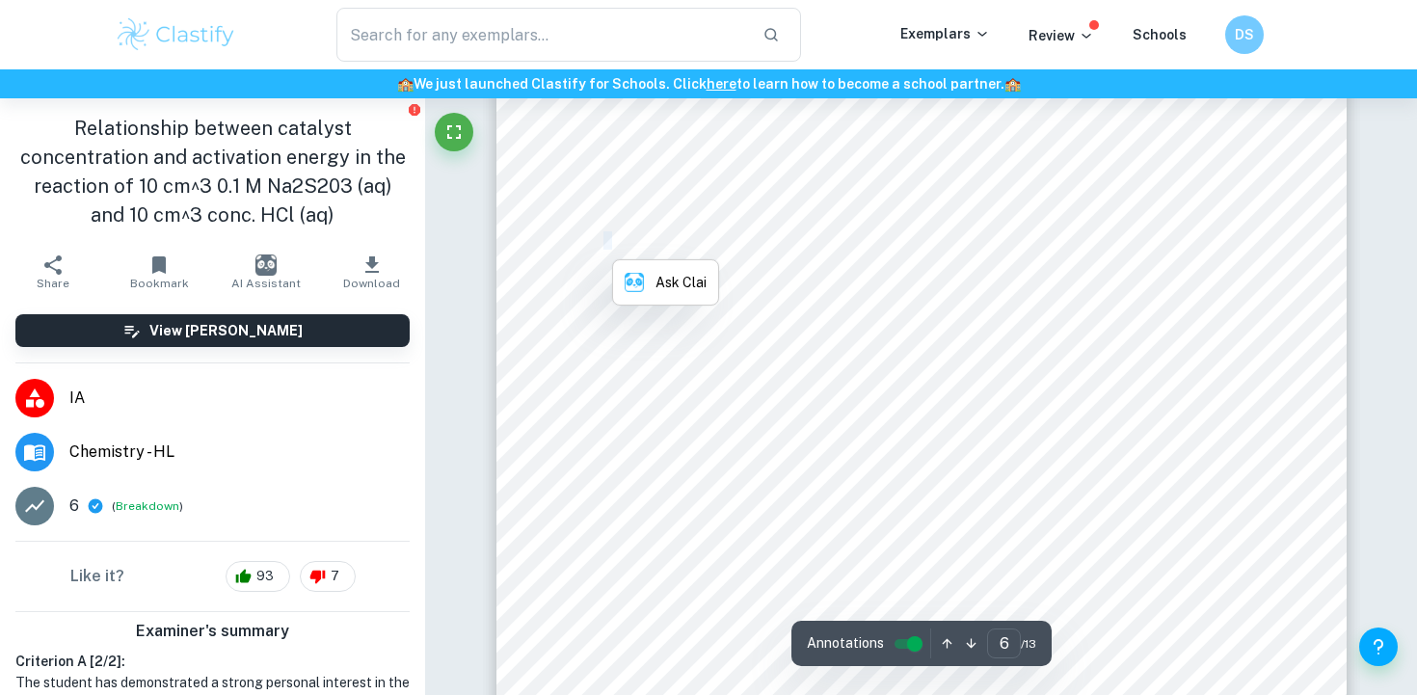
click at [630, 244] on span "S" at bounding box center [629, 240] width 10 height 15
click at [651, 247] on span "," at bounding box center [652, 240] width 10 height 15
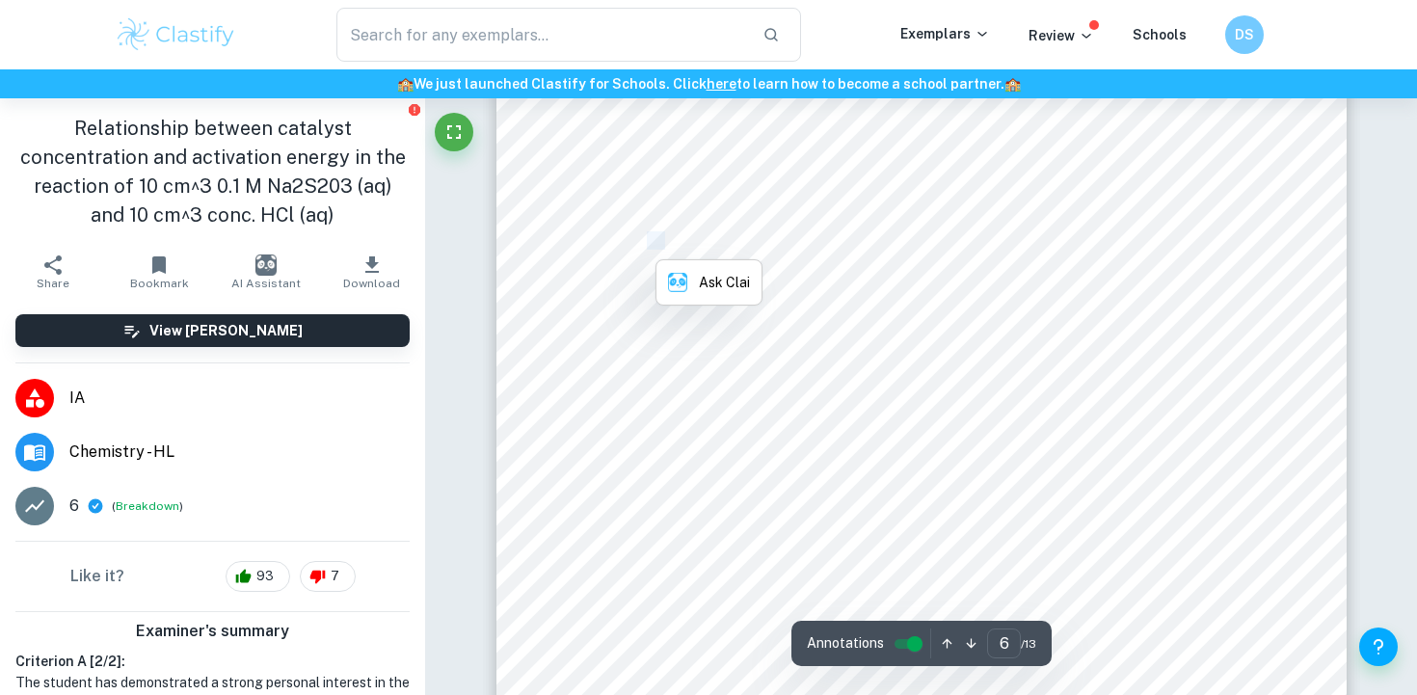
click at [649, 239] on span "," at bounding box center [652, 240] width 10 height 15
click at [609, 224] on div "T h e g r a d i e n t o f t h e l i n e s i s e q u i v a l e n t t o t h e m u…" at bounding box center [921, 557] width 850 height 1099
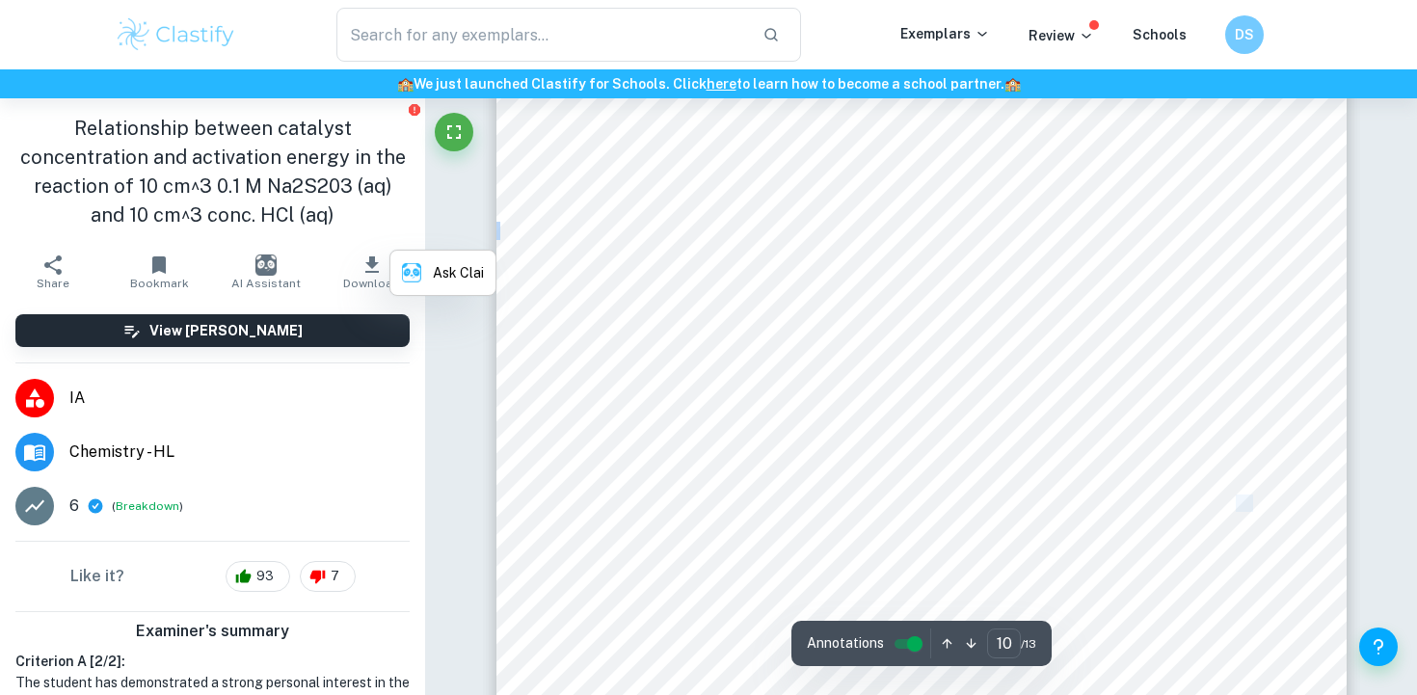
click at [574, 157] on div "T h e g r a d i e n t o f t h e l i n e s i s e q u i v a l e n t t o t h e m u…" at bounding box center [921, 557] width 850 height 1099
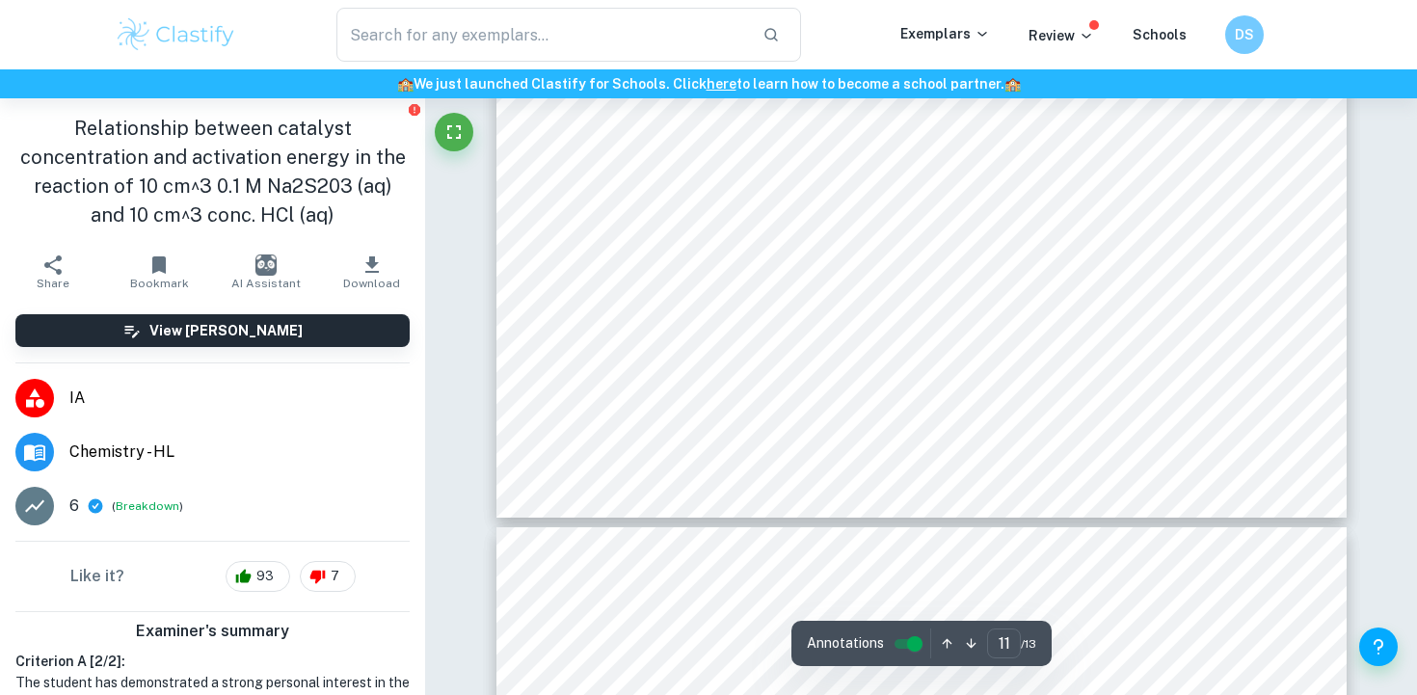
scroll to position [11922, 0]
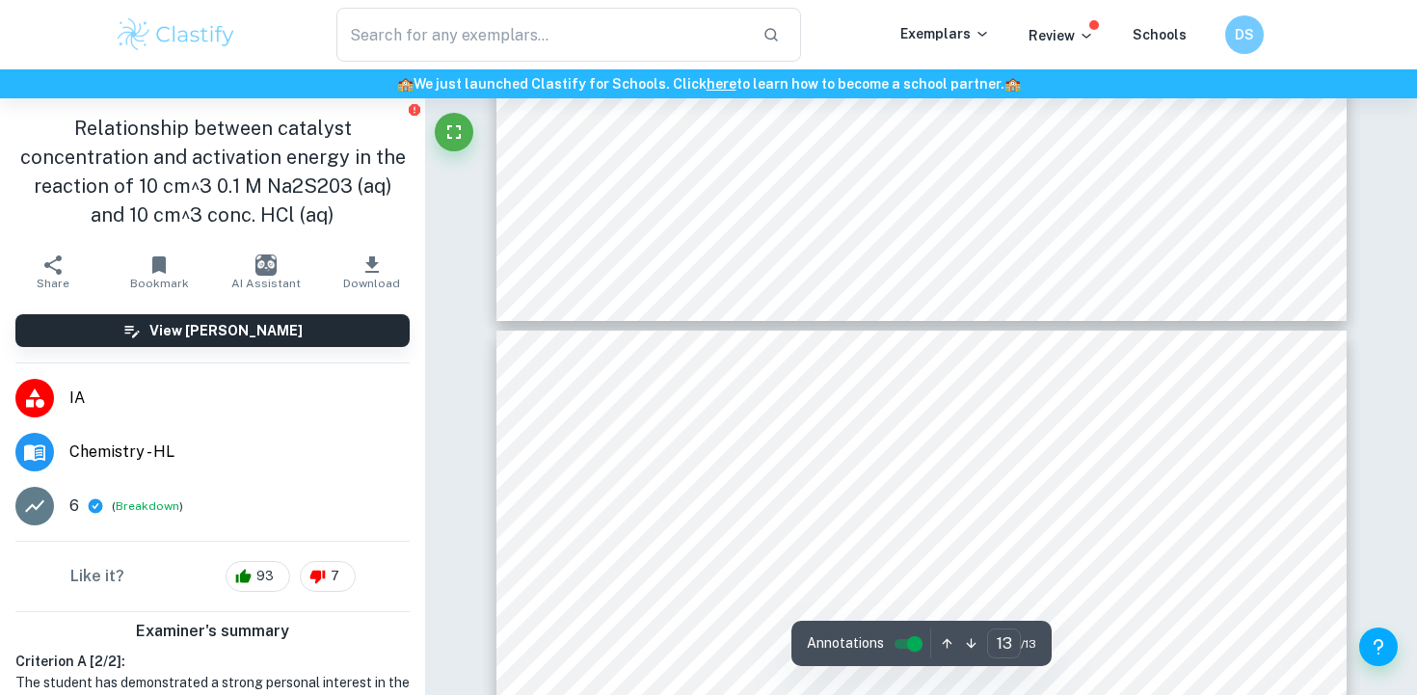
type input "12"
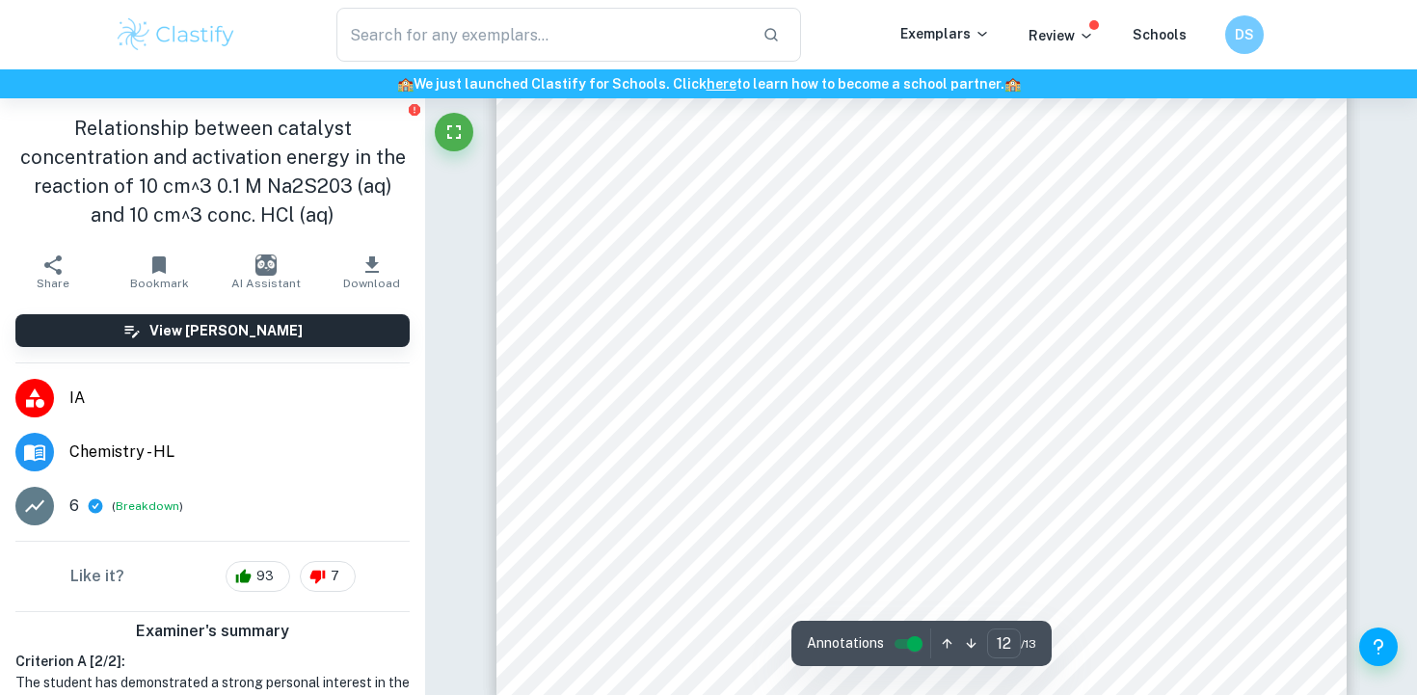
scroll to position [12800, 0]
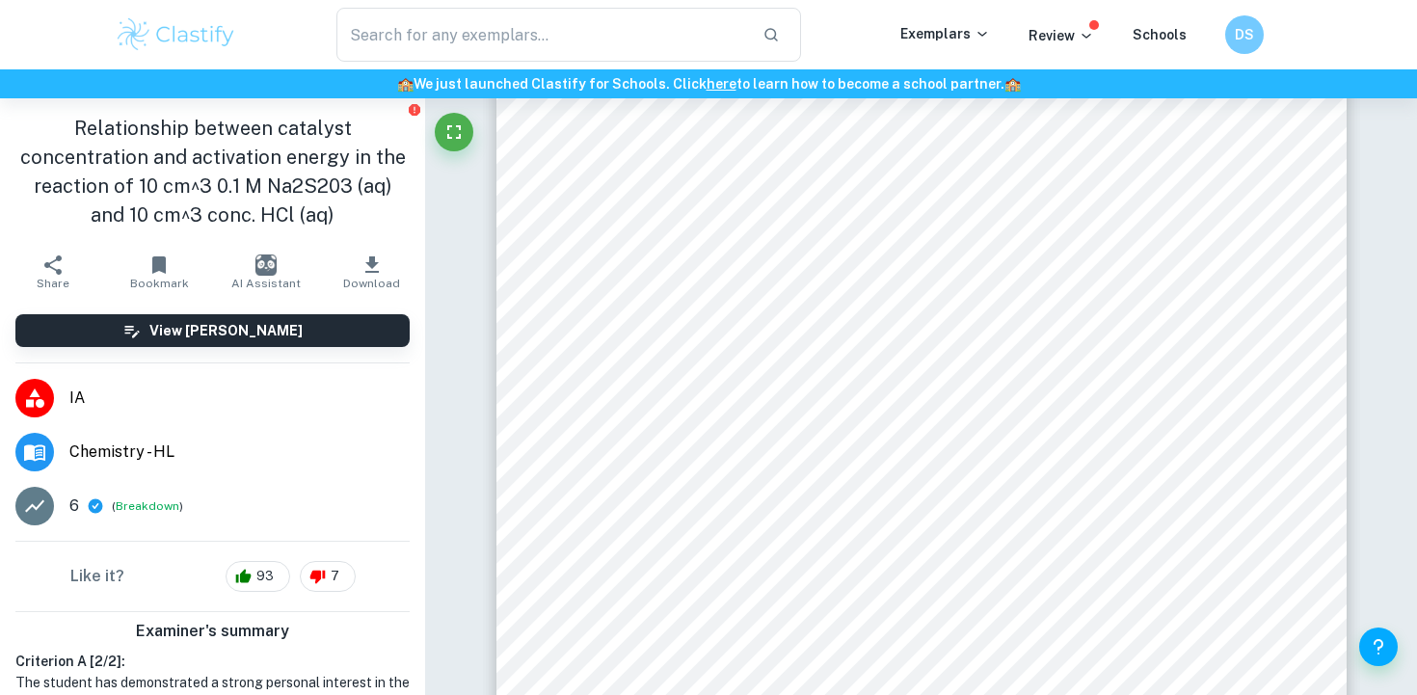
click at [275, 158] on h1 "Relationship between catalyst concentration and activation energy in the reacti…" at bounding box center [212, 172] width 394 height 116
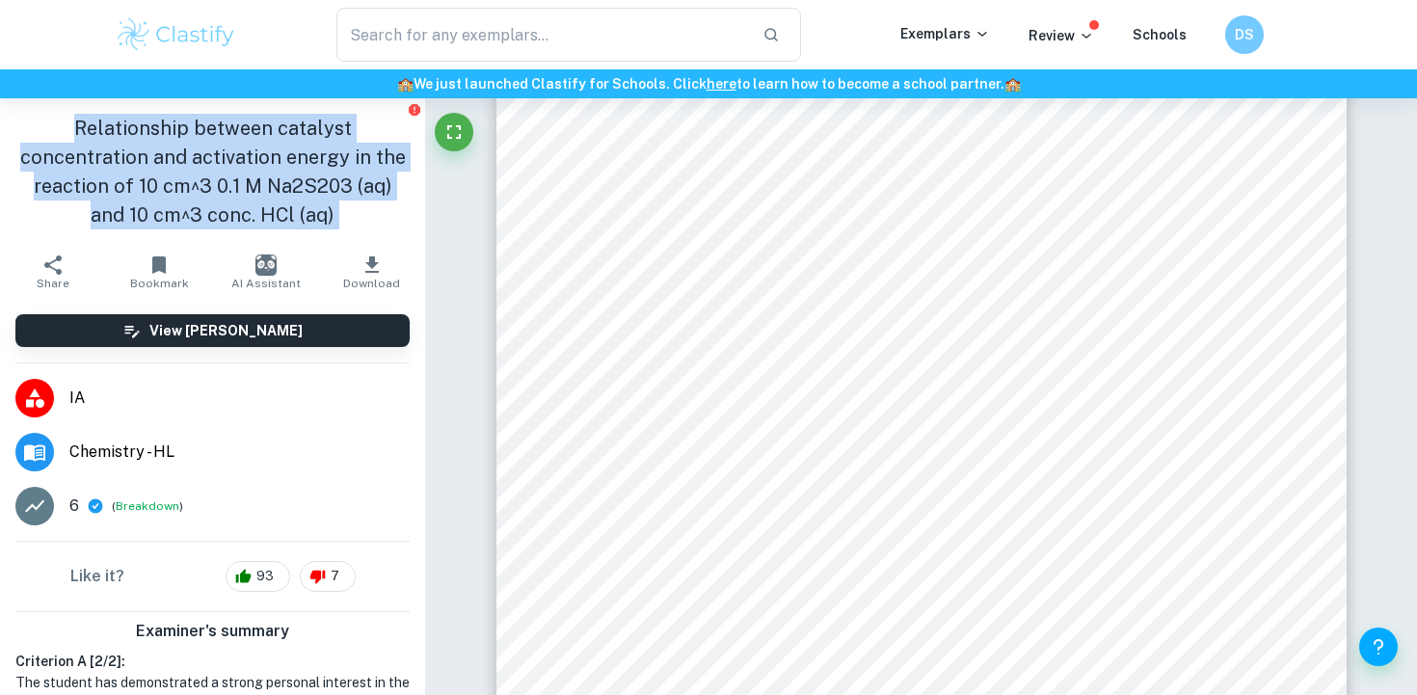
copy aside "Relationship between catalyst concentration and activation energy in the reacti…"
click at [275, 158] on h1 "Relationship between catalyst concentration and activation energy in the reacti…" at bounding box center [212, 172] width 394 height 116
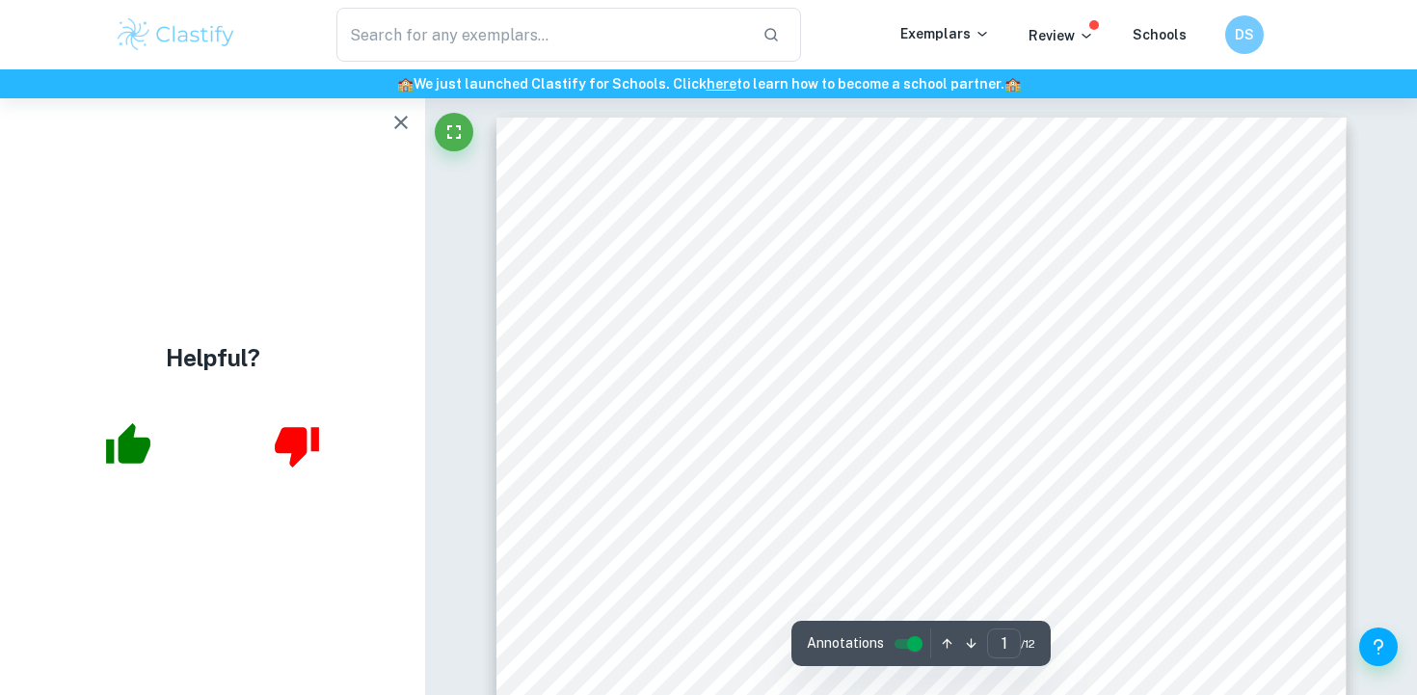
click at [390, 103] on div "Helpful?" at bounding box center [212, 396] width 425 height 596
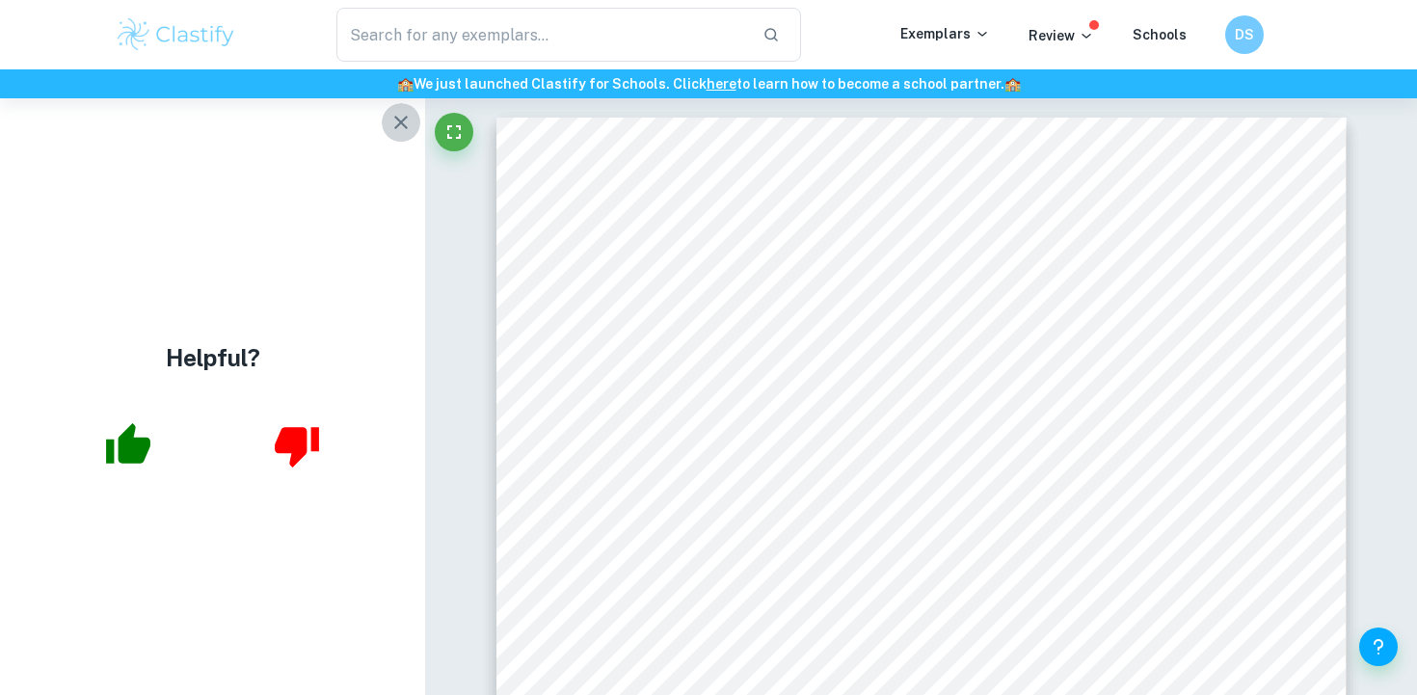
click at [396, 111] on icon "button" at bounding box center [400, 122] width 23 height 23
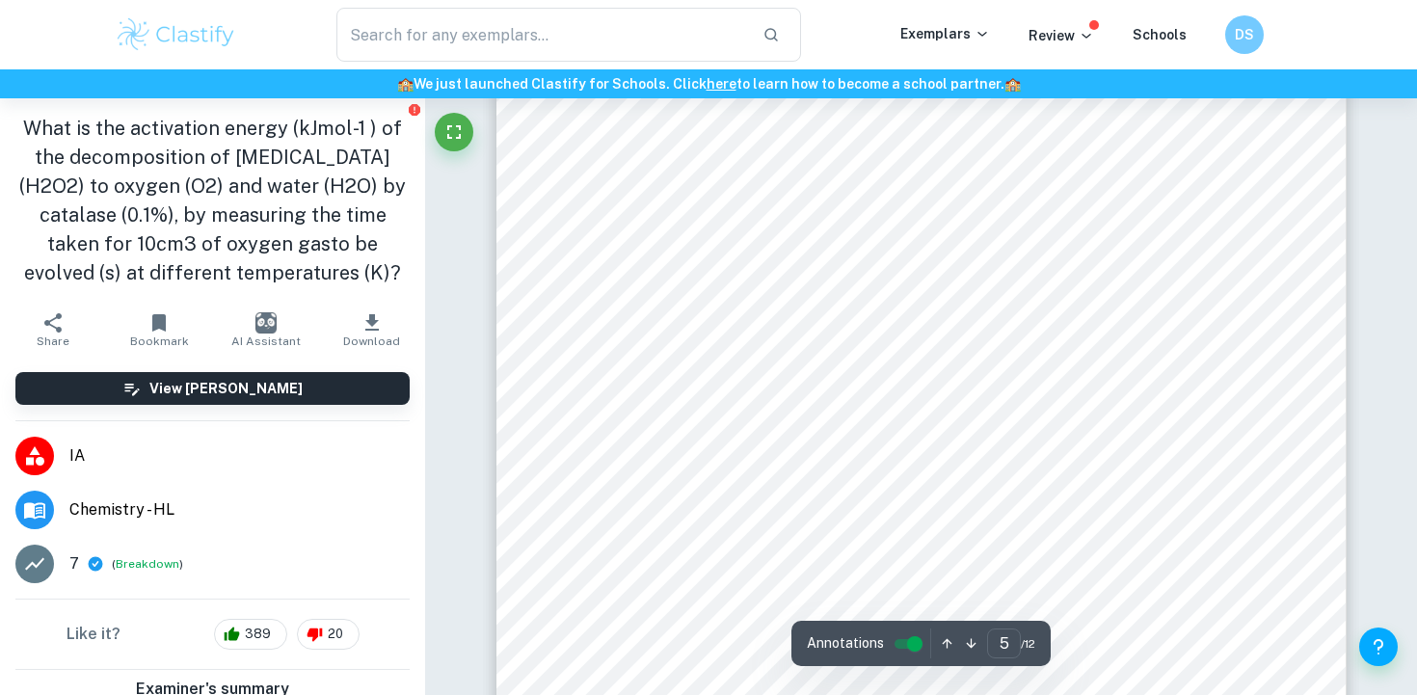
scroll to position [5324, 0]
click at [636, 161] on span "at each temperature (K) for the catalysed decomposition of hydrogen peroxide (0…" at bounding box center [913, 163] width 593 height 15
click at [610, 137] on span "Table 1: A raw data table showing the time taken by each replicate to produce 1…" at bounding box center [861, 144] width 546 height 15
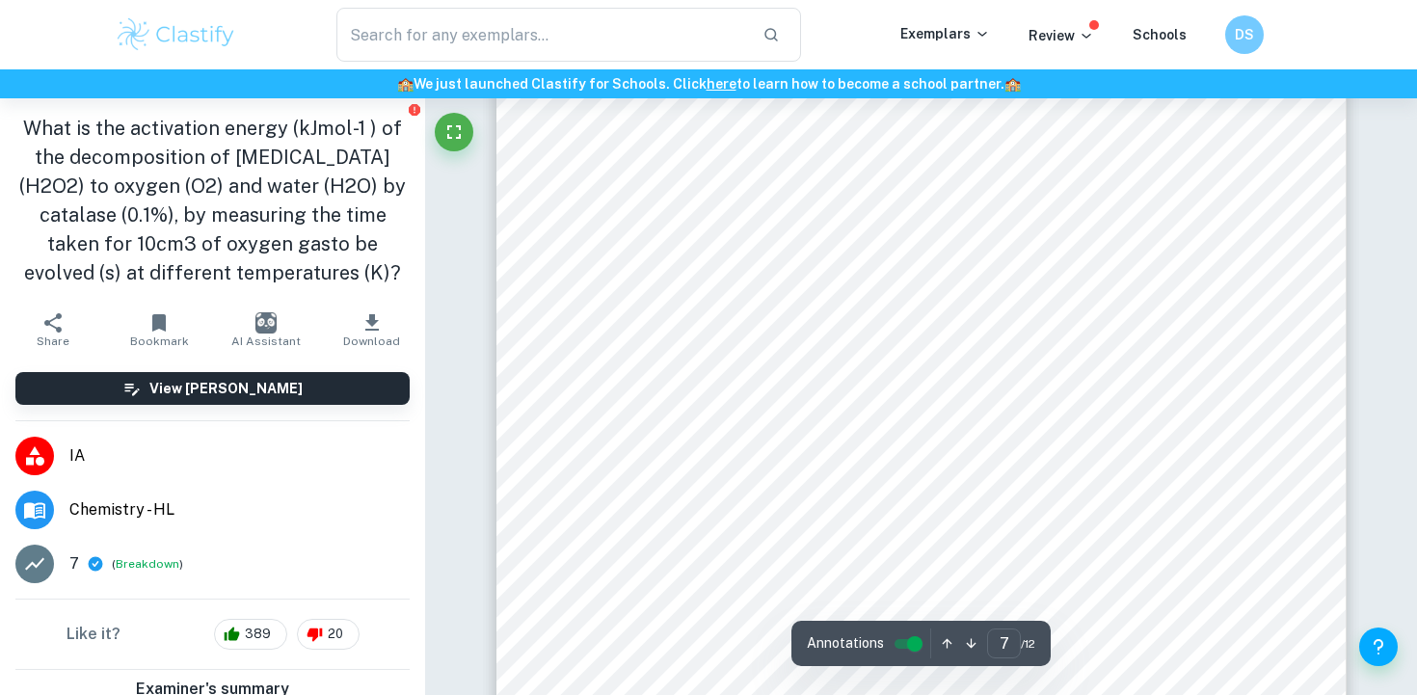
scroll to position [7535, 0]
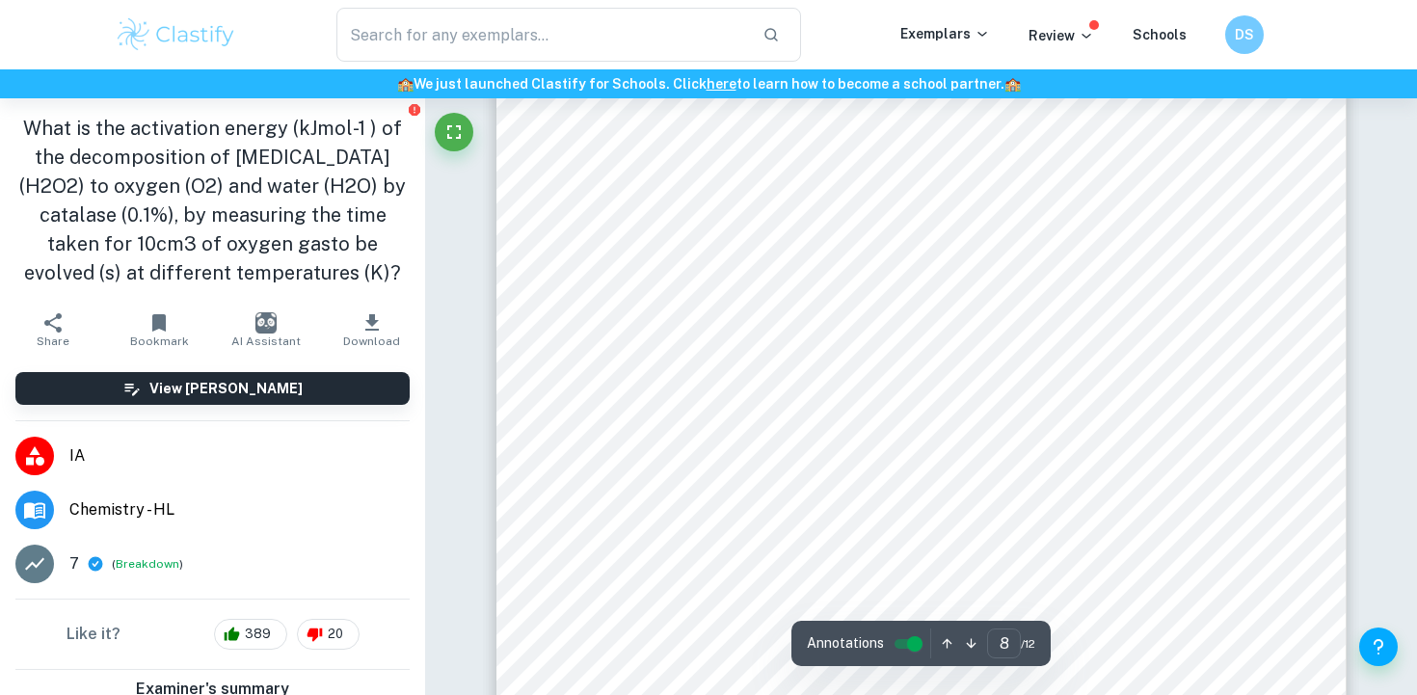
scroll to position [8692, 0]
click at [546, 301] on div "8 Graph 1: An Arrhenius graph displaying how 𝐥𝐧 𝒌 varies with 𝐓𝐞𝐦𝐩𝐞𝐫𝐚𝐭𝐮𝐫𝐞 ! 𝟏 (…" at bounding box center [921, 542] width 850 height 1202
click at [552, 254] on div "8 Graph 1: An Arrhenius graph displaying how 𝐥𝐧 𝒌 varies with 𝐓𝐞𝐦𝐩𝐞𝐫𝐚𝐭𝐮𝐫𝐞 ! 𝟏 (…" at bounding box center [921, 459] width 850 height 1202
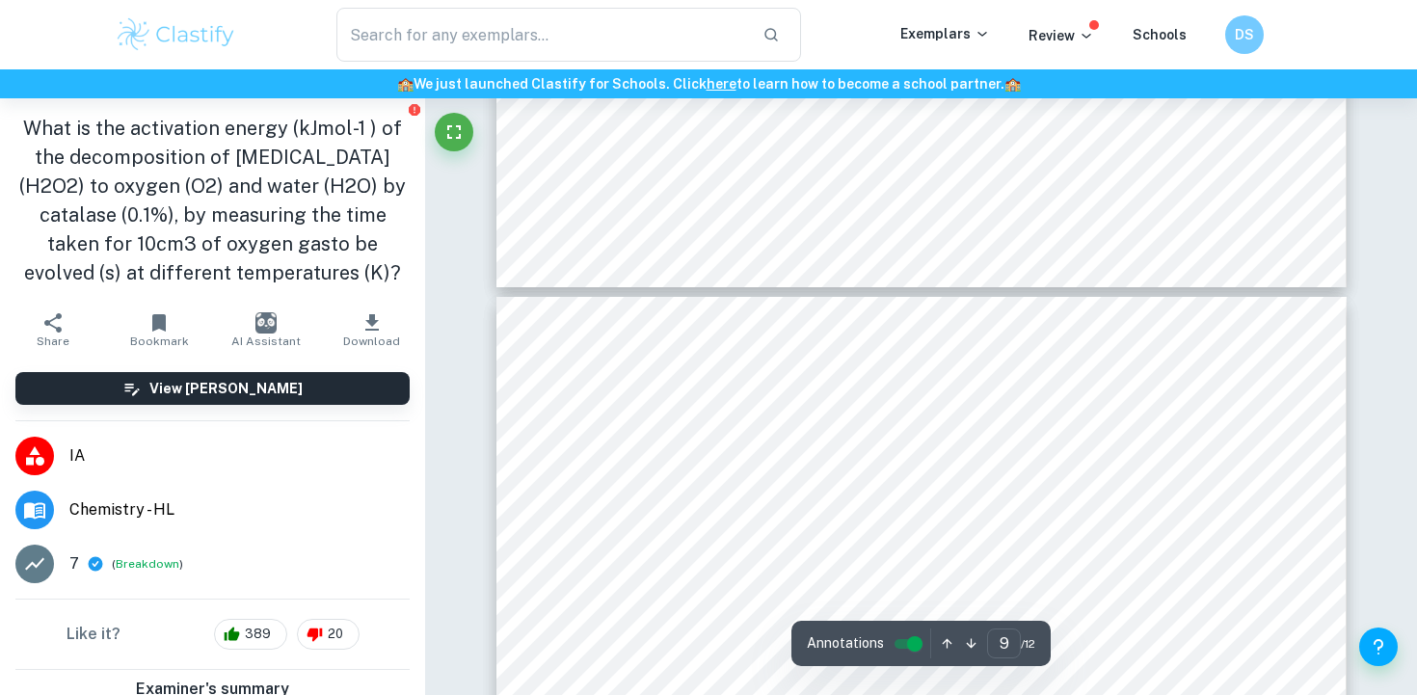
scroll to position [9610, 0]
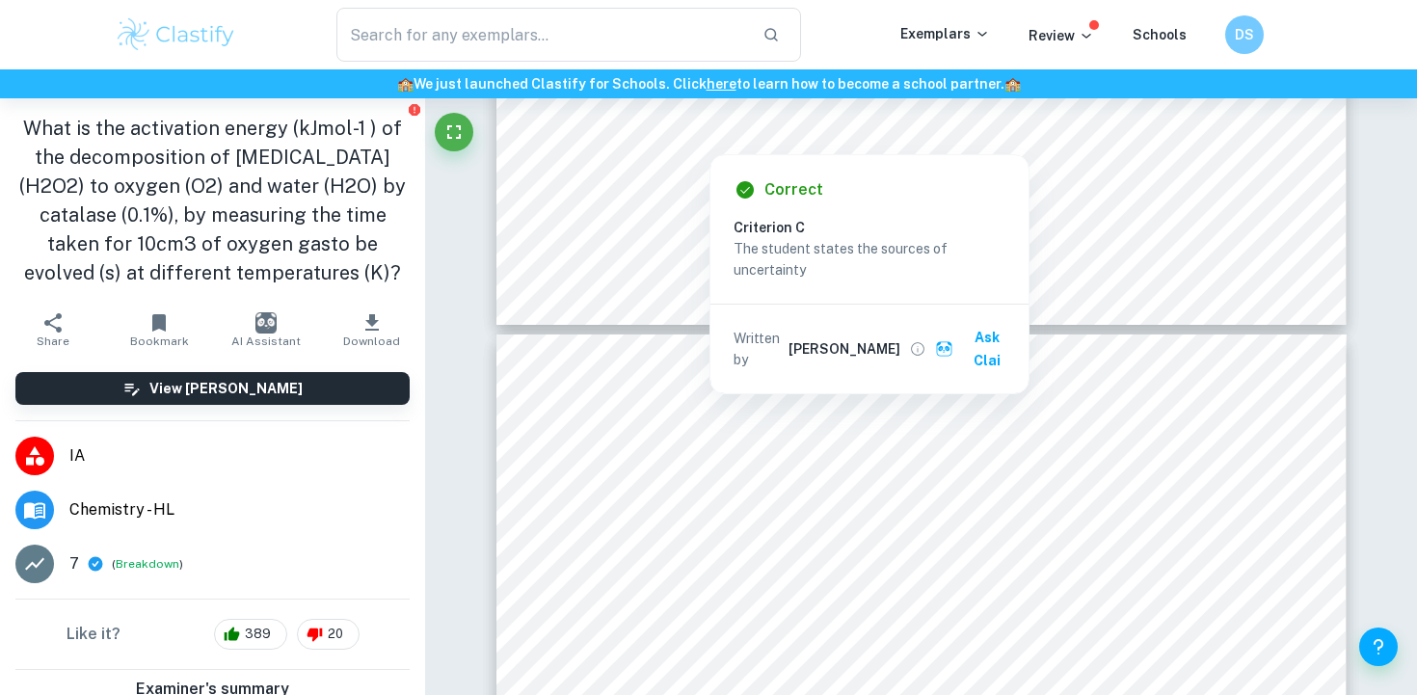
click at [279, 186] on h1 "What is the activation energy (kJmol-1 ) of the decomposition of hydrogen perox…" at bounding box center [212, 200] width 394 height 173
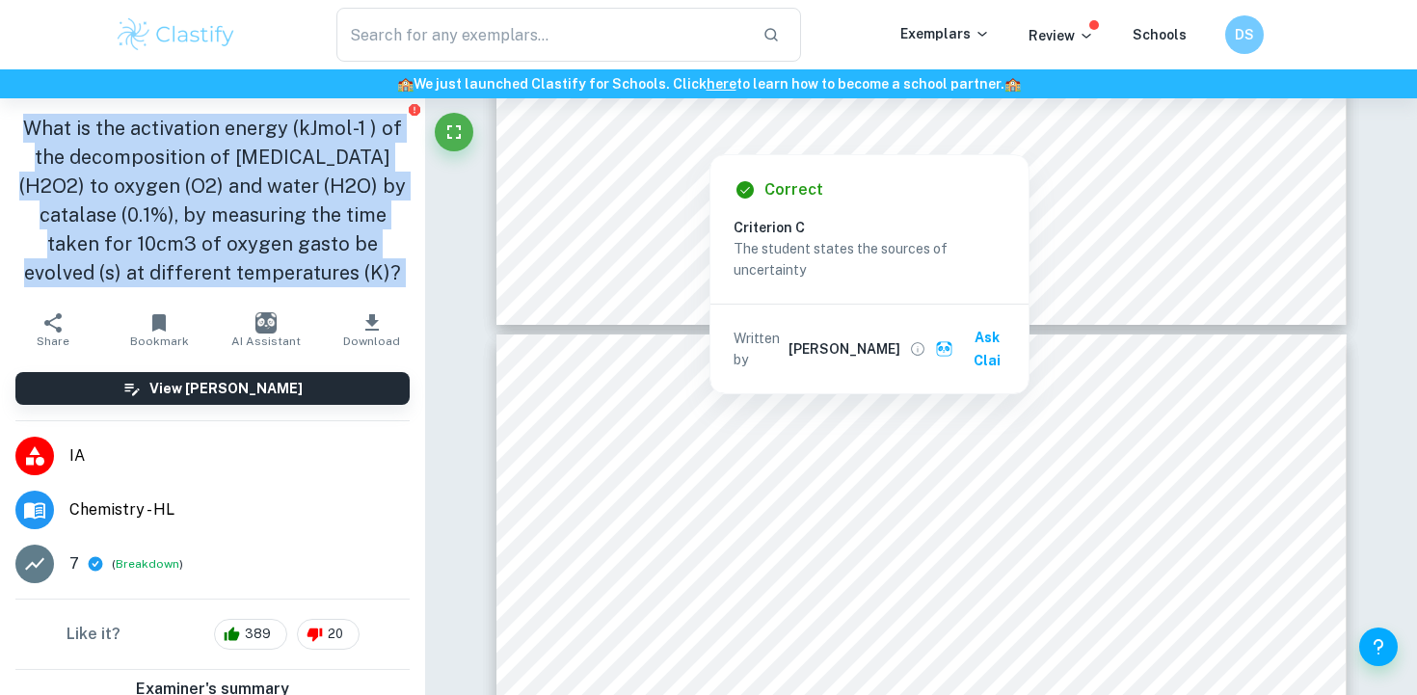
click at [279, 186] on h1 "What is the activation energy (kJmol-1 ) of the decomposition of hydrogen perox…" at bounding box center [212, 200] width 394 height 173
copy aside "What is the activation energy (kJmol-1 ) of the decomposition of hydrogen perox…"
click at [279, 186] on h1 "What is the activation energy (kJmol-1 ) of the decomposition of hydrogen perox…" at bounding box center [212, 200] width 394 height 173
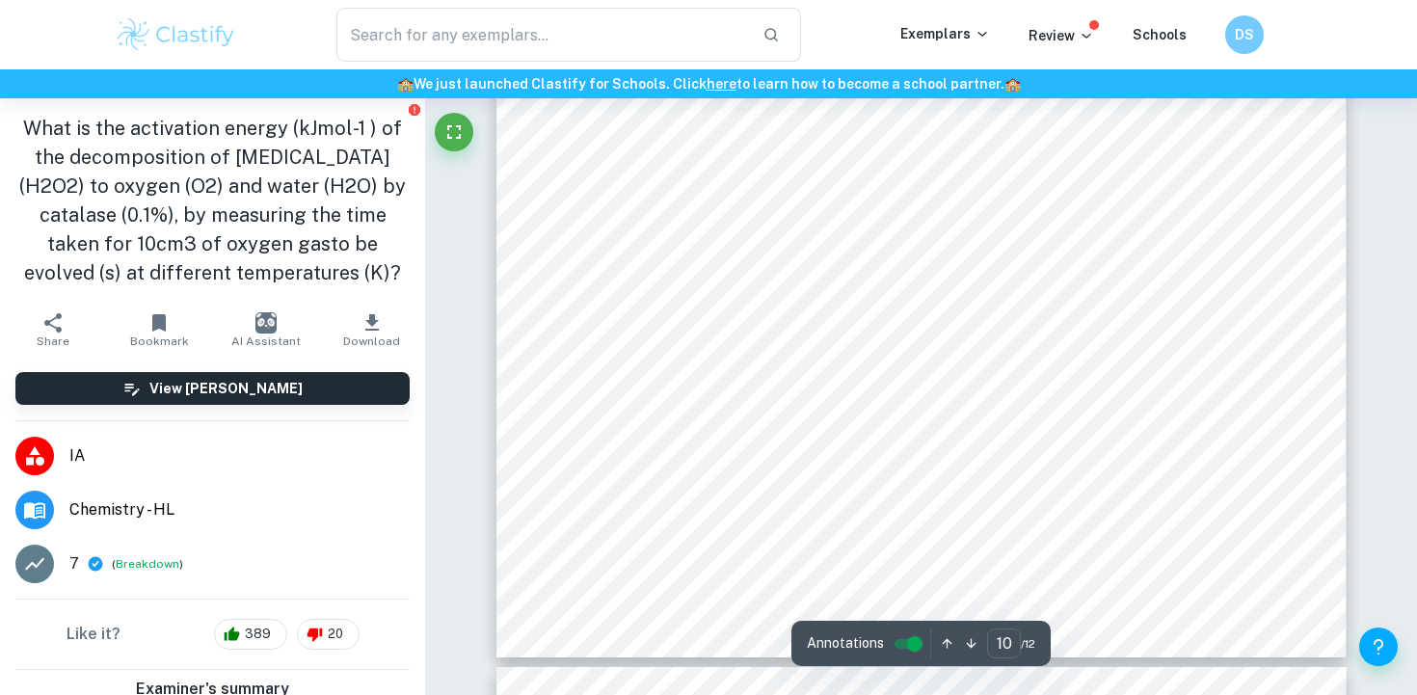
scroll to position [11670, 0]
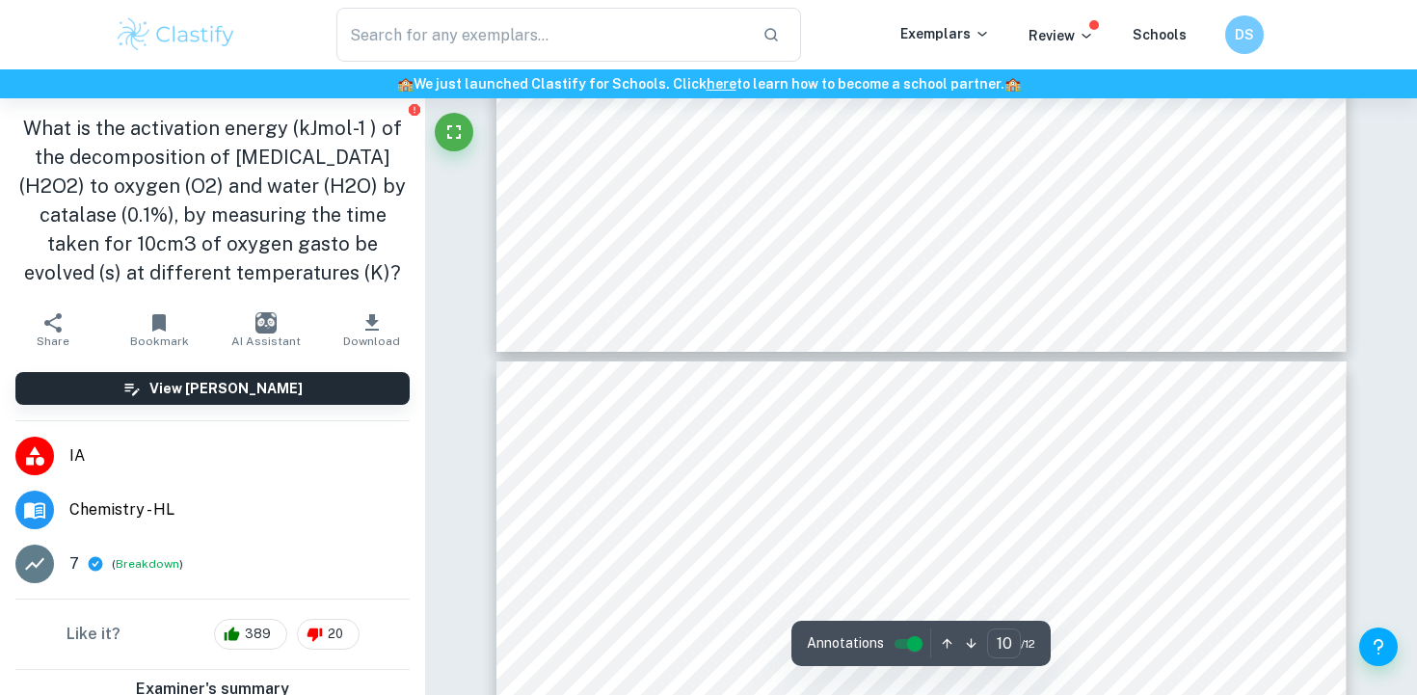
type input "11"
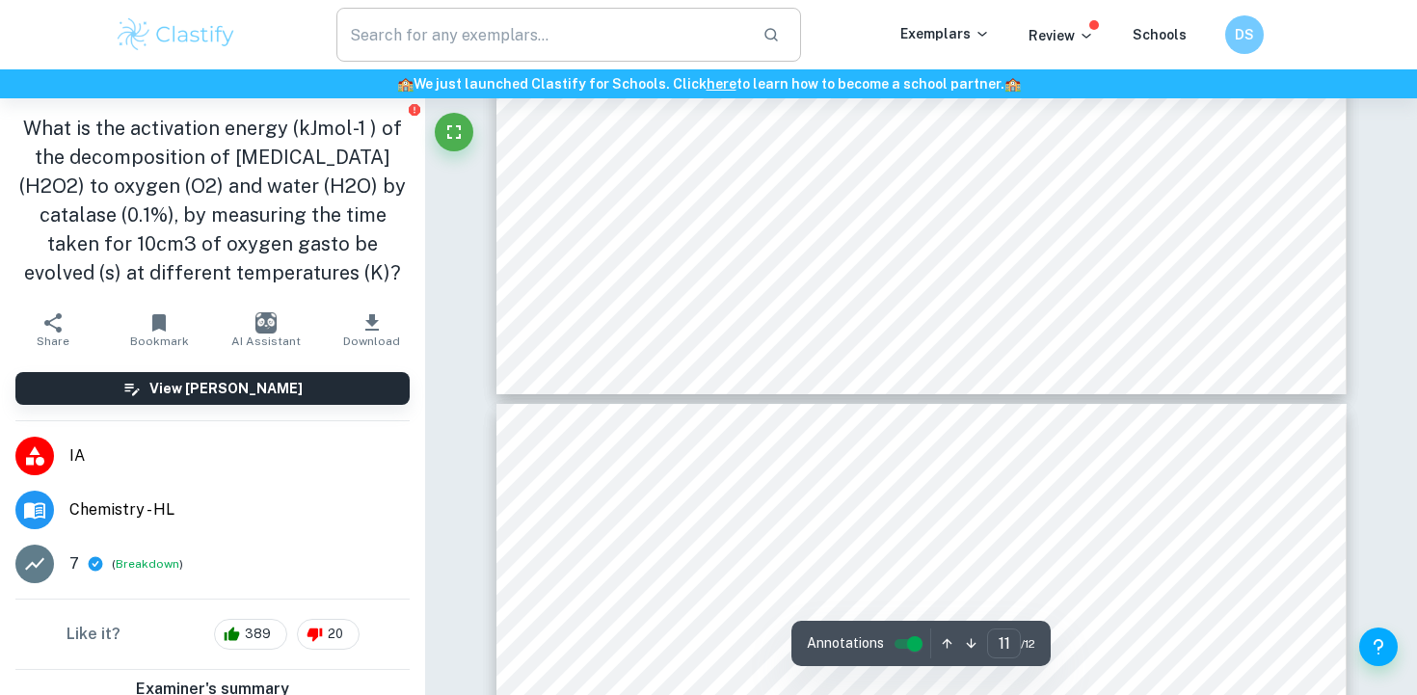
scroll to position [13178, 0]
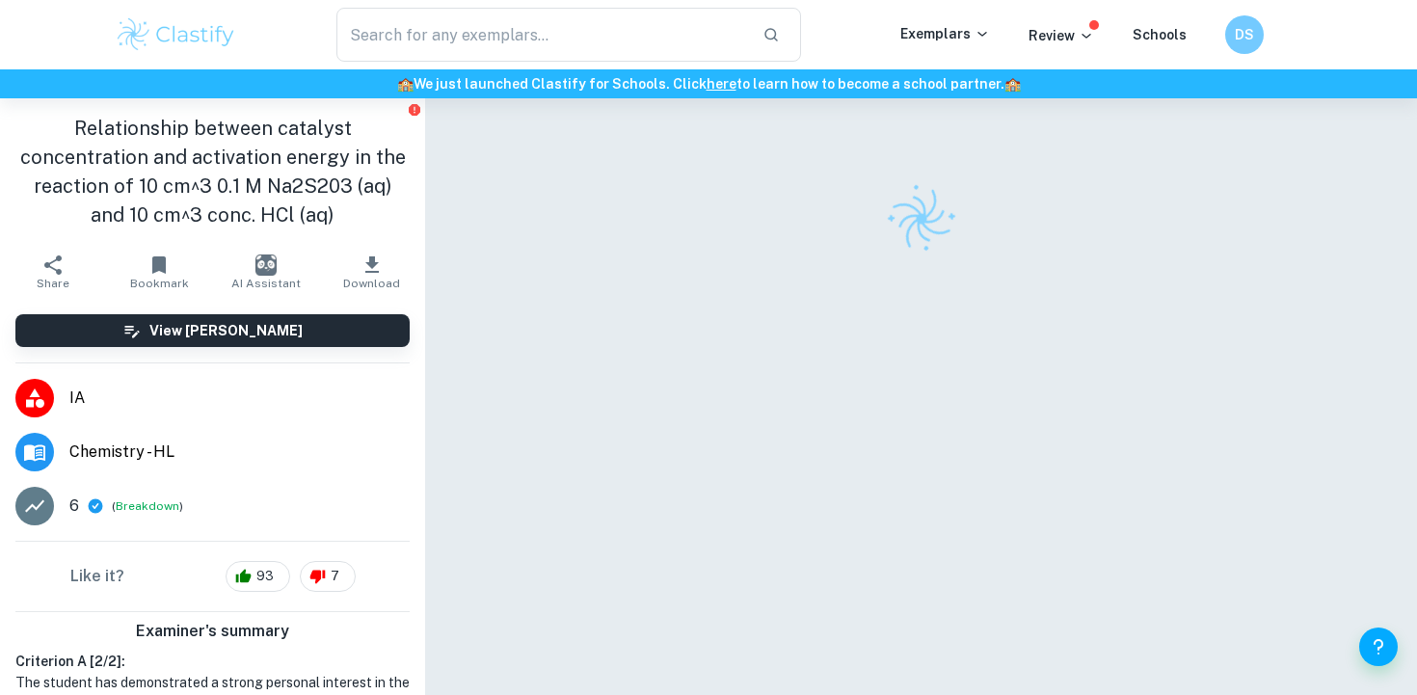
checkbox input "true"
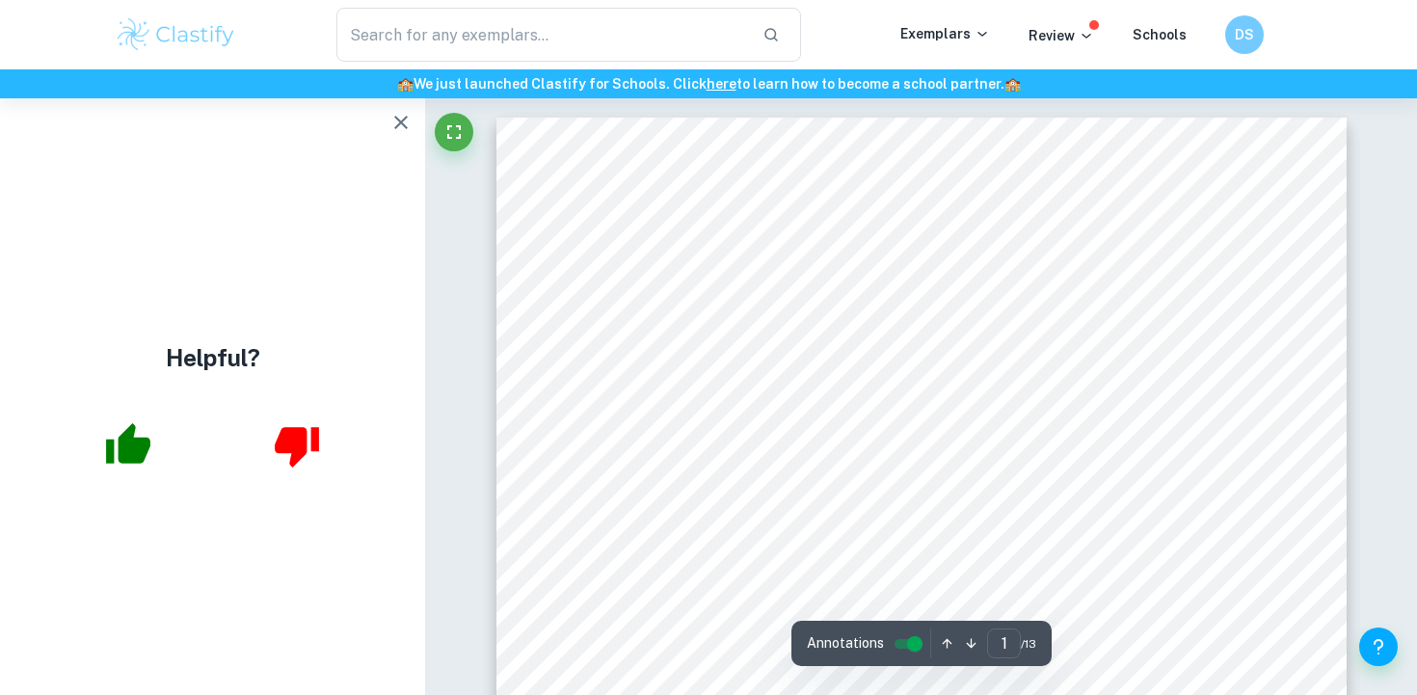
click at [392, 106] on button "button" at bounding box center [401, 122] width 39 height 39
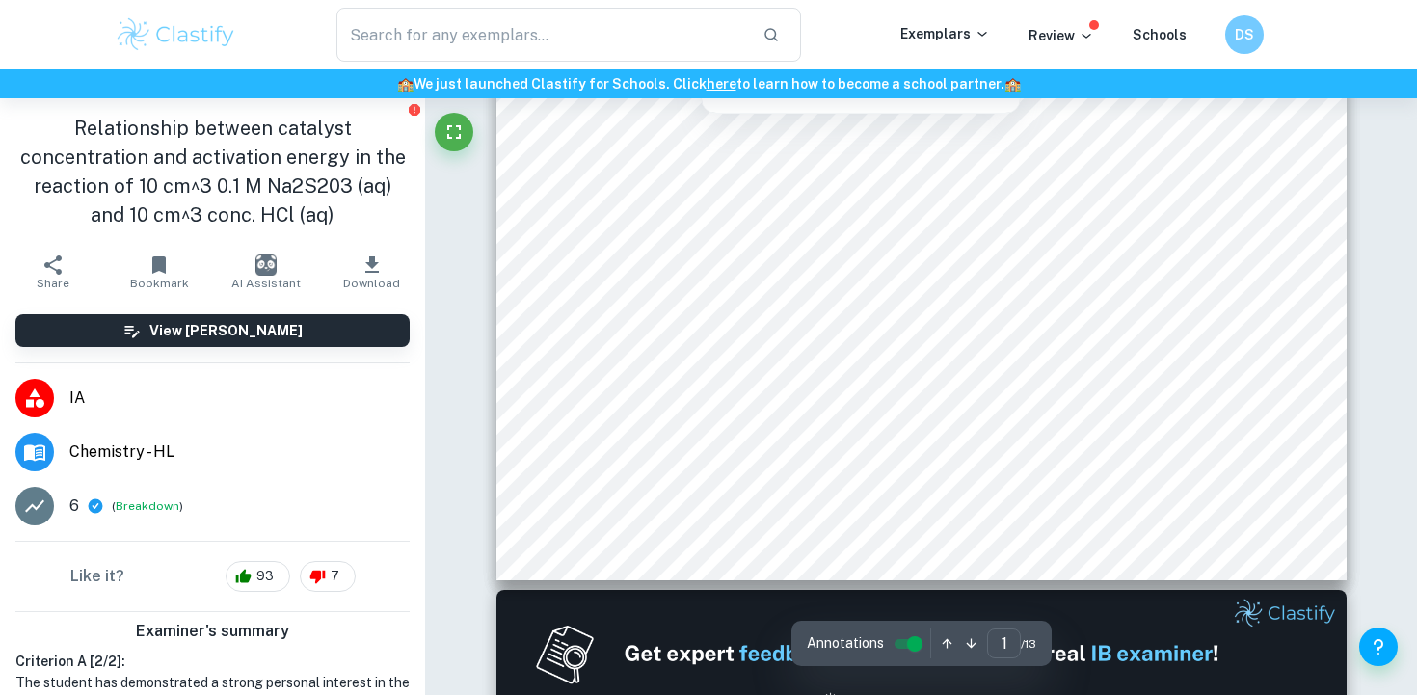
scroll to position [696, 0]
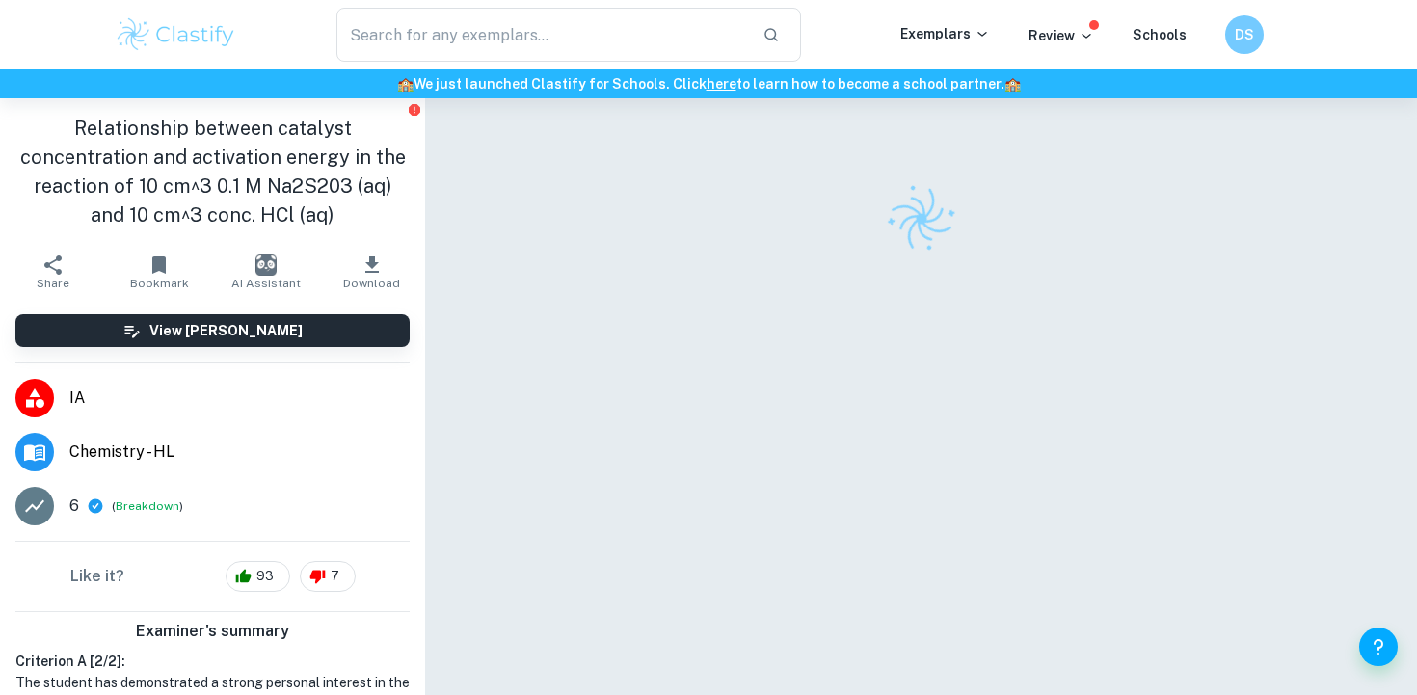
checkbox input "true"
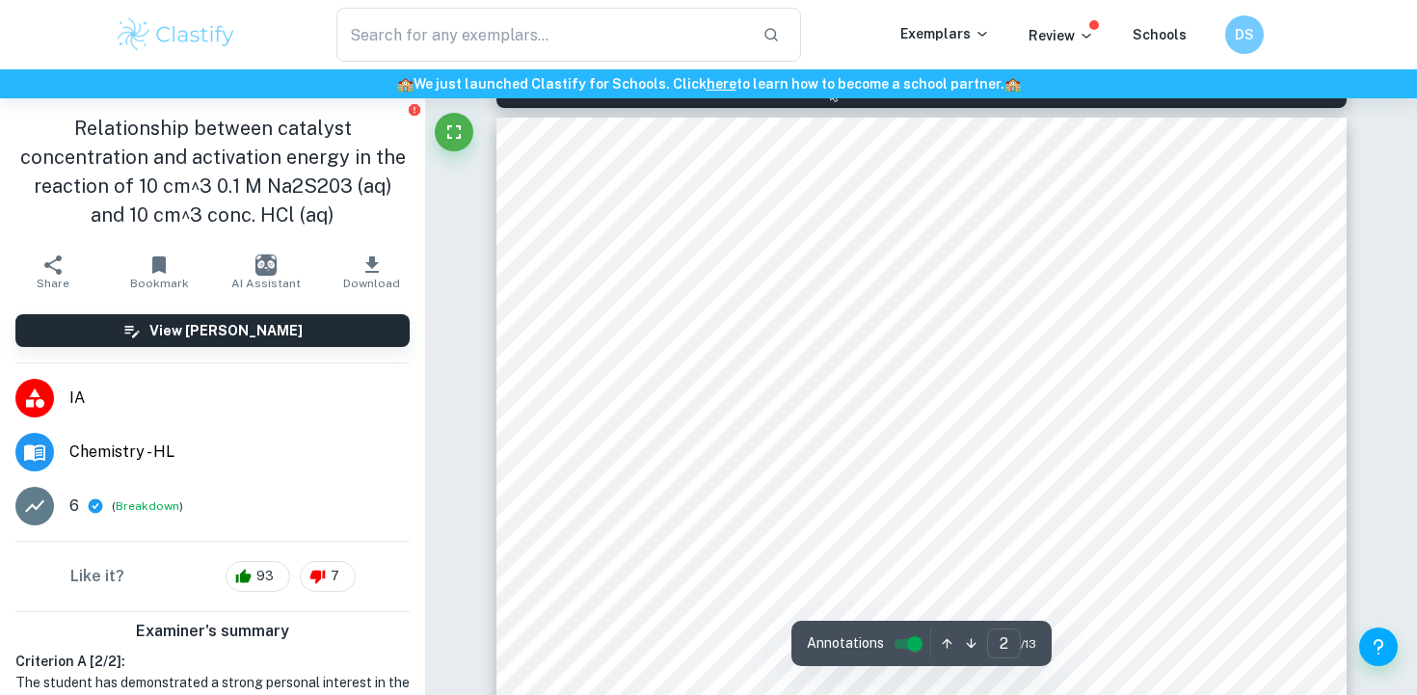
scroll to position [1248, 0]
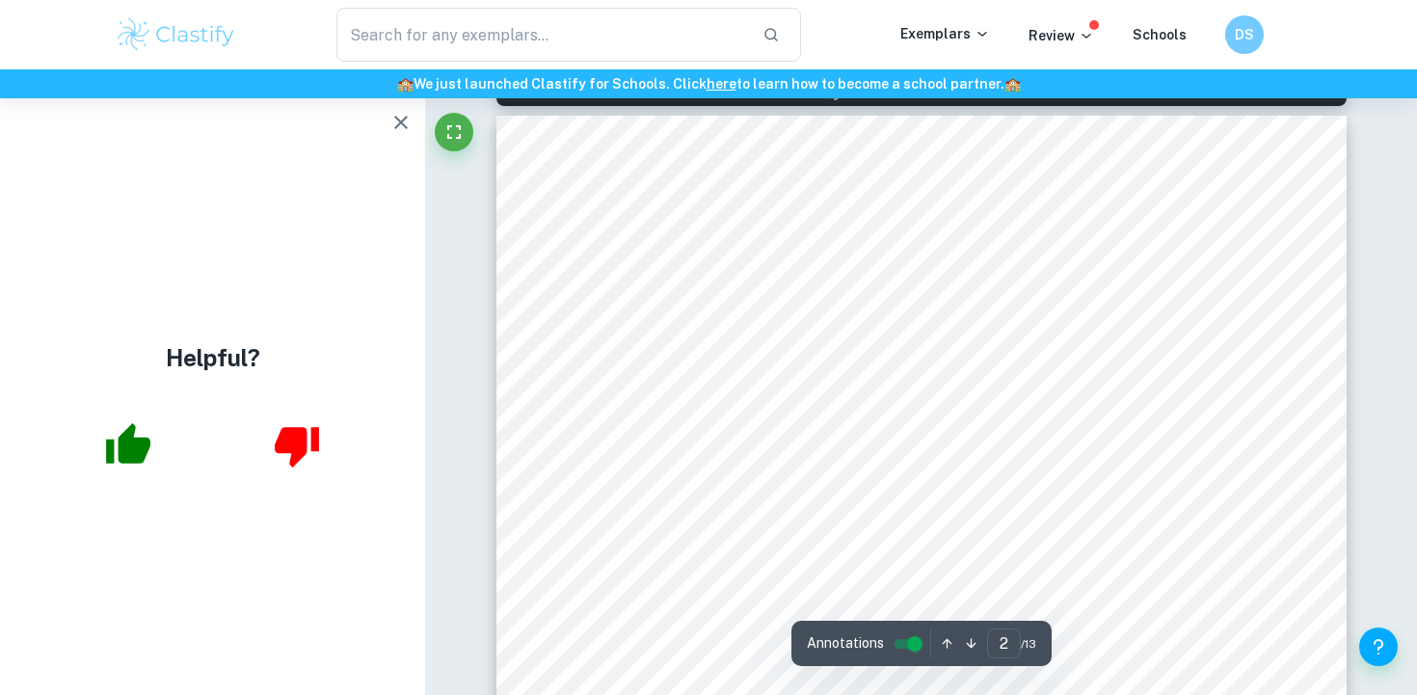
click at [396, 134] on button "button" at bounding box center [401, 122] width 39 height 39
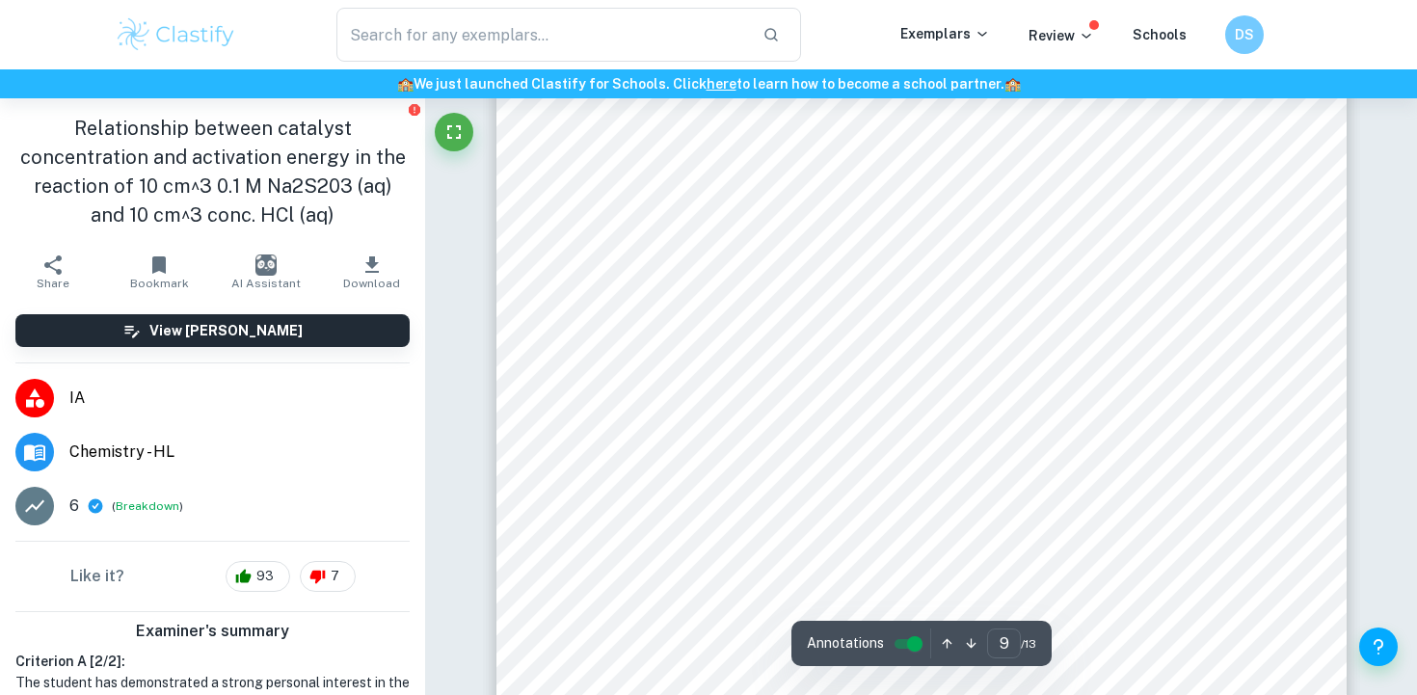
scroll to position [9218, 0]
type input "10"
